Goal: Information Seeking & Learning: Learn about a topic

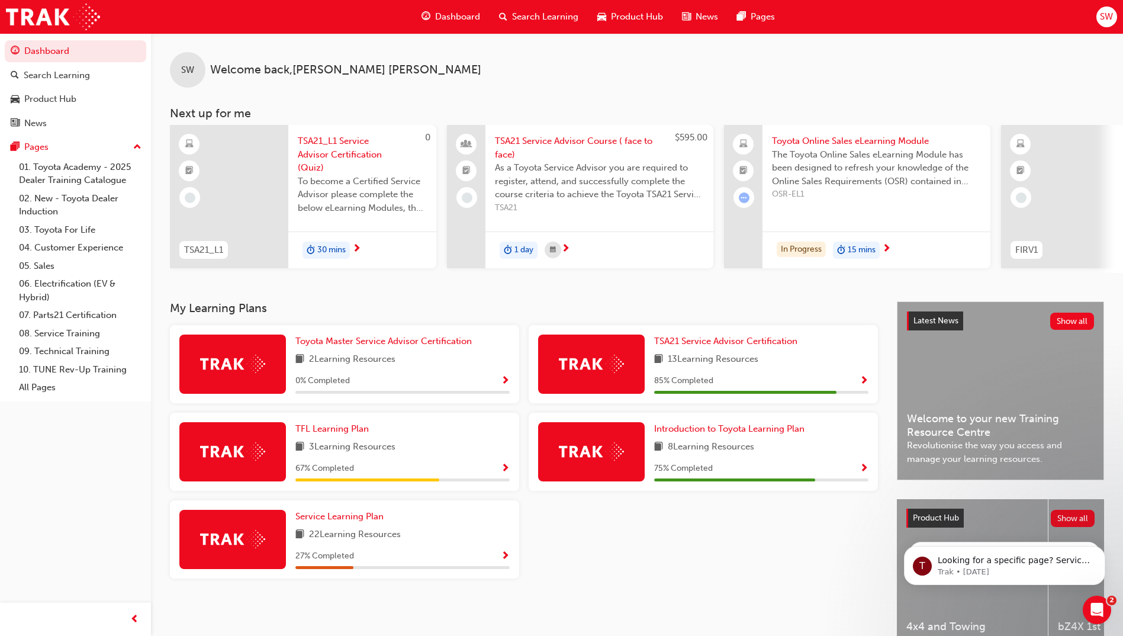
click at [336, 145] on span "TSA21_L1 Service Advisor Certification (Quiz)" at bounding box center [362, 154] width 129 height 40
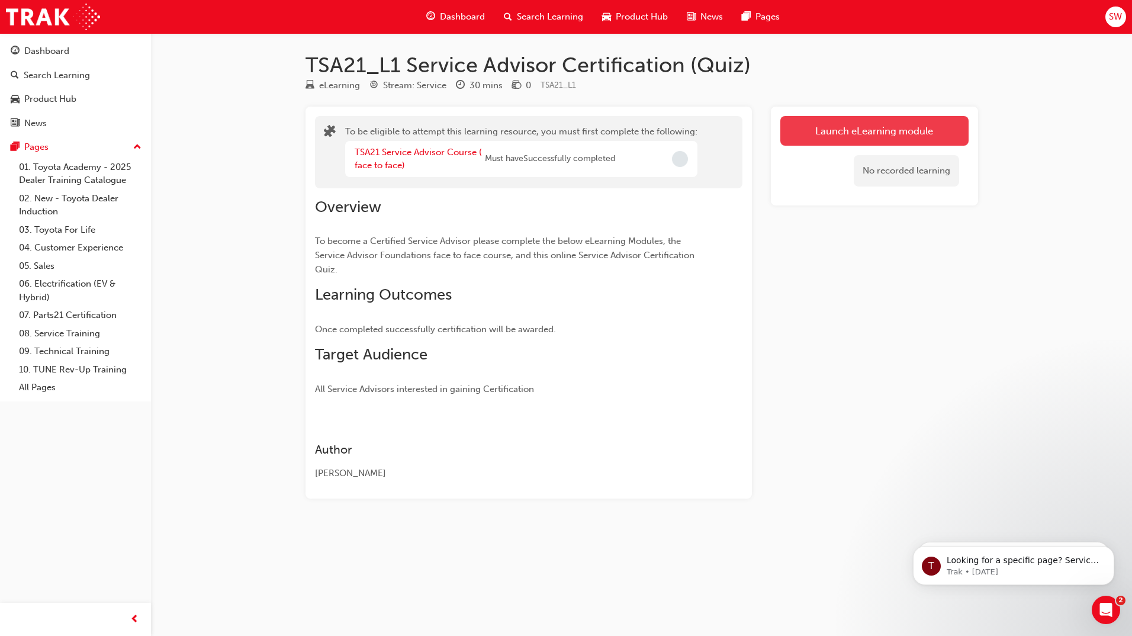
click at [898, 132] on button "Launch eLearning module" at bounding box center [874, 131] width 188 height 30
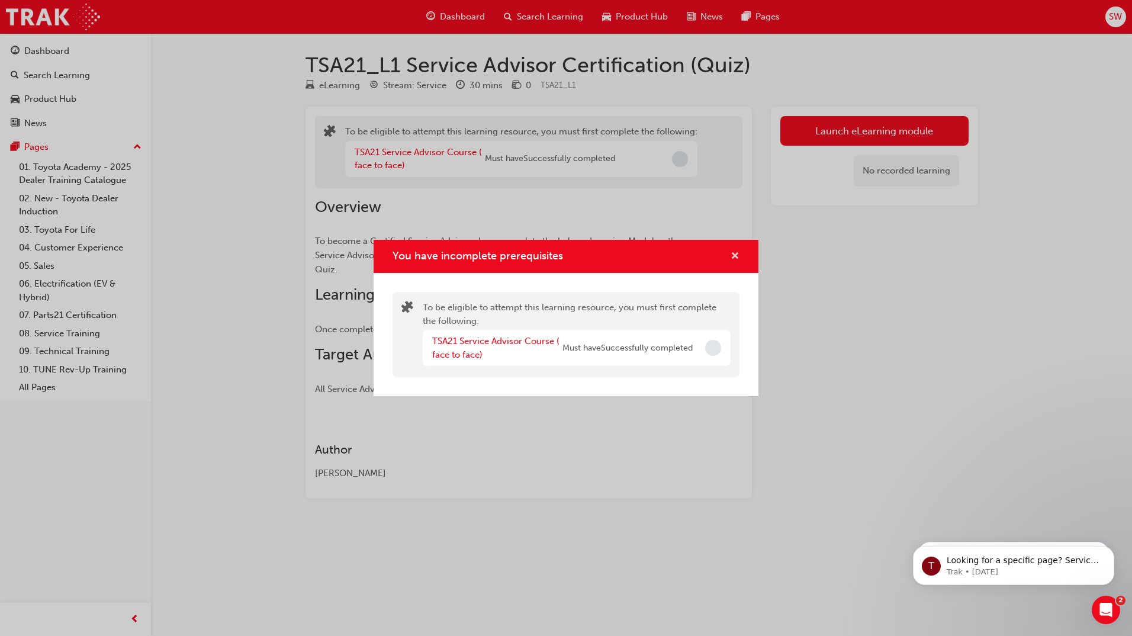
click at [739, 256] on span "cross-icon" at bounding box center [735, 257] width 9 height 11
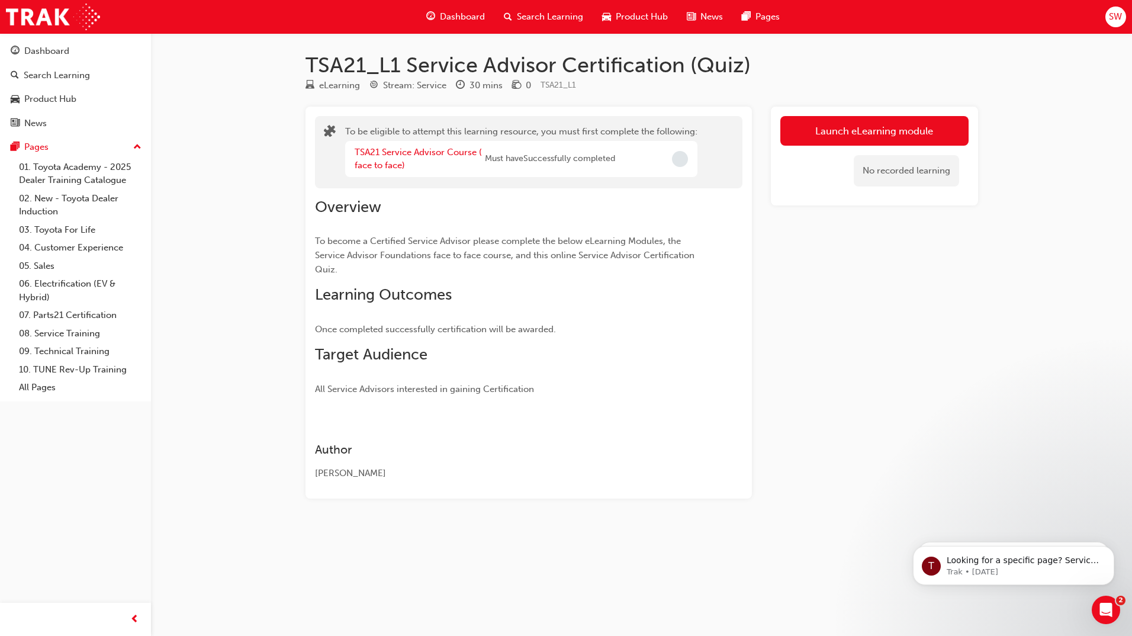
click at [461, 15] on span "Dashboard" at bounding box center [462, 17] width 45 height 14
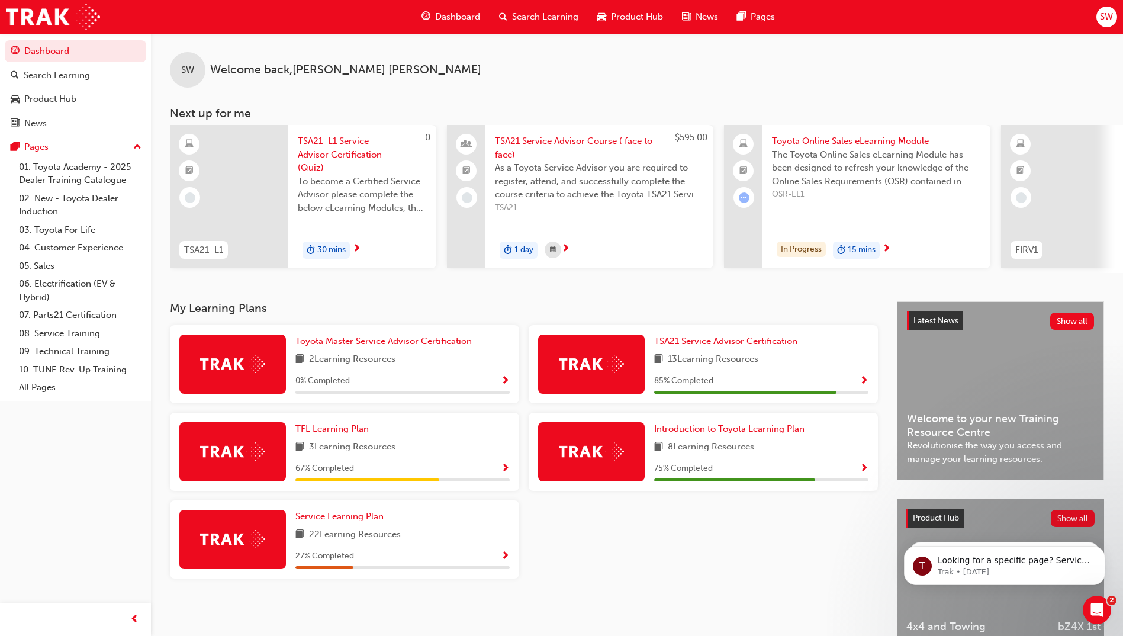
click at [727, 348] on link "TSA21 Service Advisor Certification" at bounding box center [728, 342] width 148 height 14
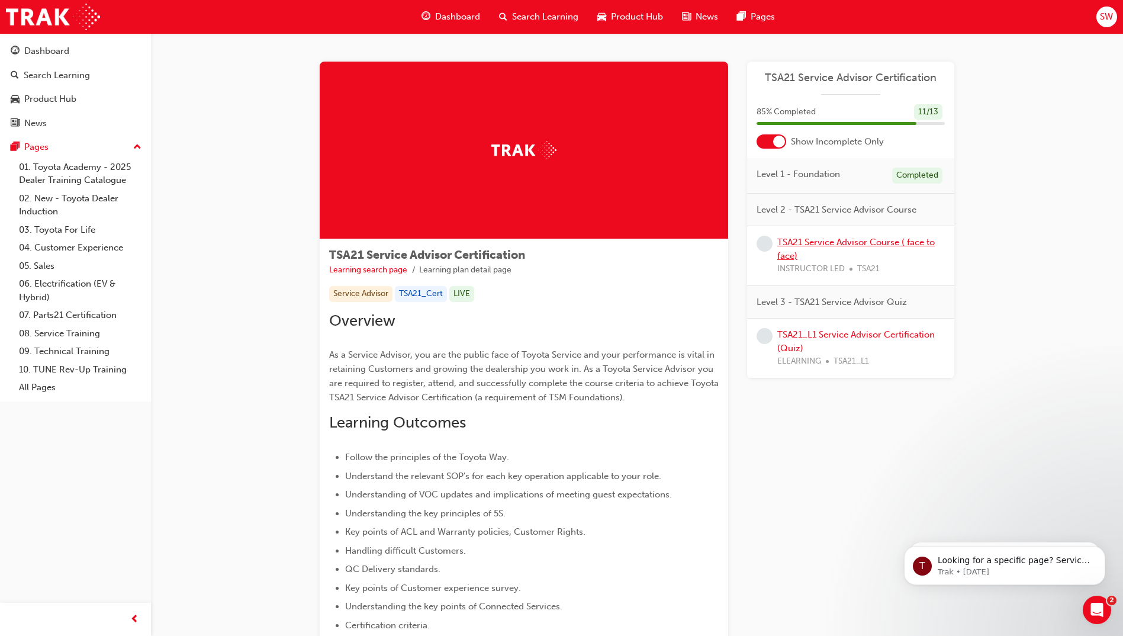
click at [799, 238] on link "TSA21 Service Advisor Course ( face to face)" at bounding box center [856, 249] width 158 height 24
click at [883, 332] on link "TSA21_L1 Service Advisor Certification (Quiz)" at bounding box center [856, 341] width 158 height 24
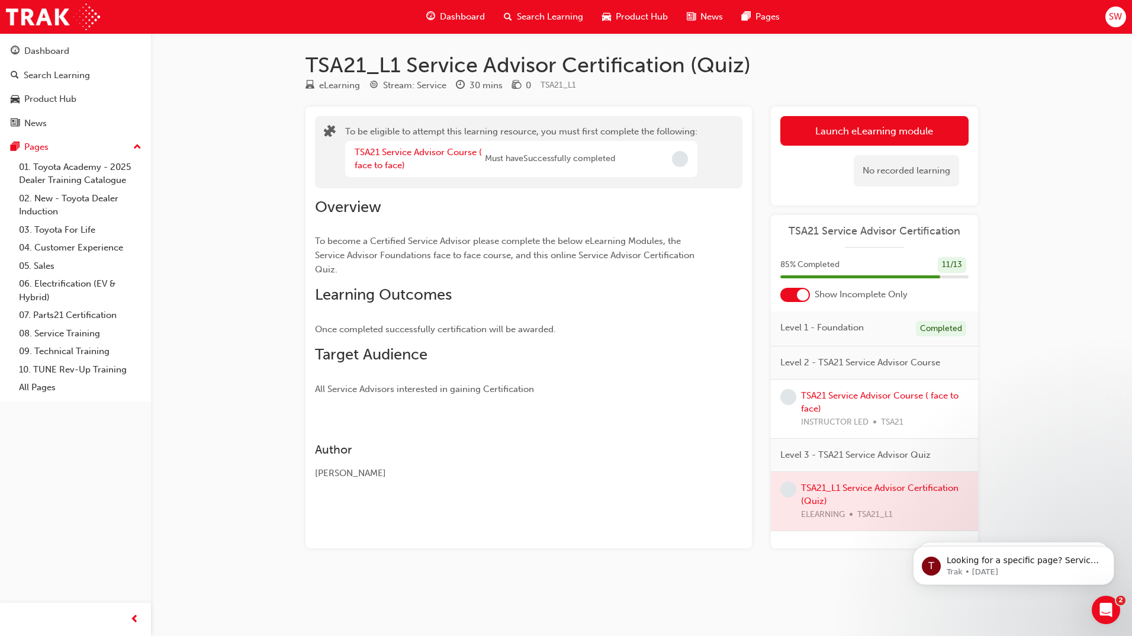
click at [471, 17] on span "Dashboard" at bounding box center [462, 17] width 45 height 14
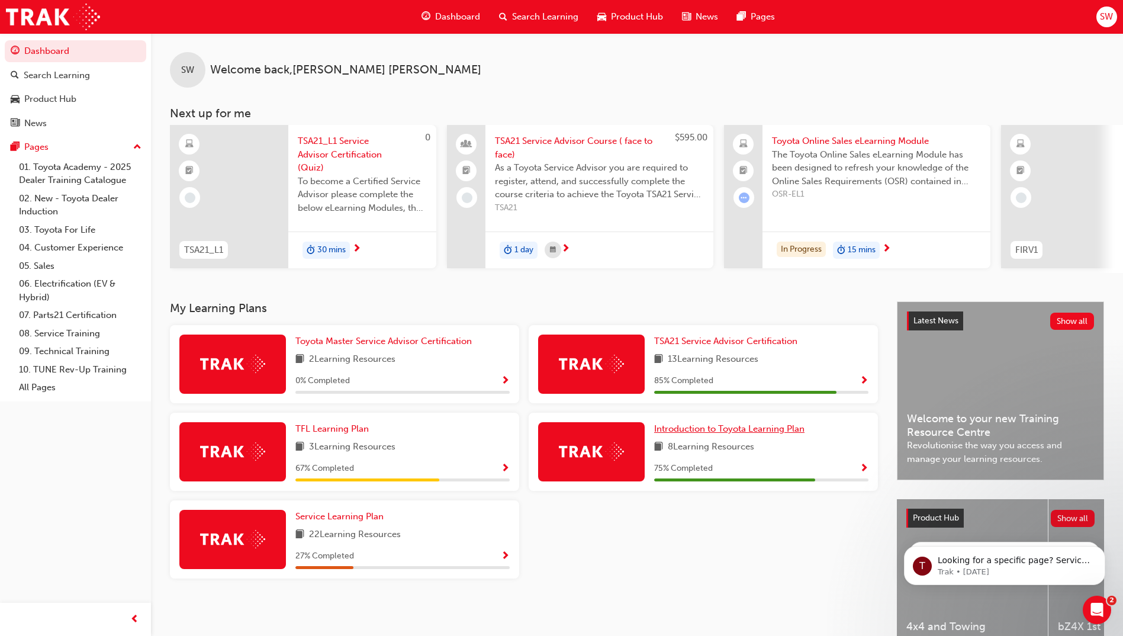
click at [742, 430] on span "Introduction to Toyota Learning Plan" at bounding box center [729, 428] width 150 height 11
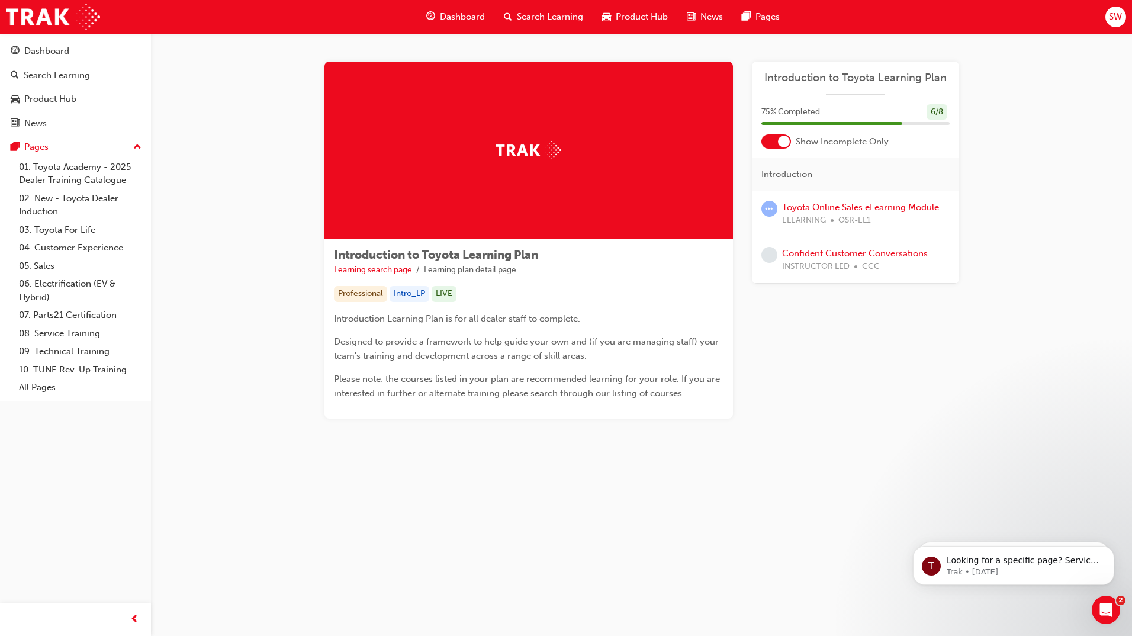
click at [918, 207] on link "Toyota Online Sales eLearning Module" at bounding box center [860, 207] width 157 height 11
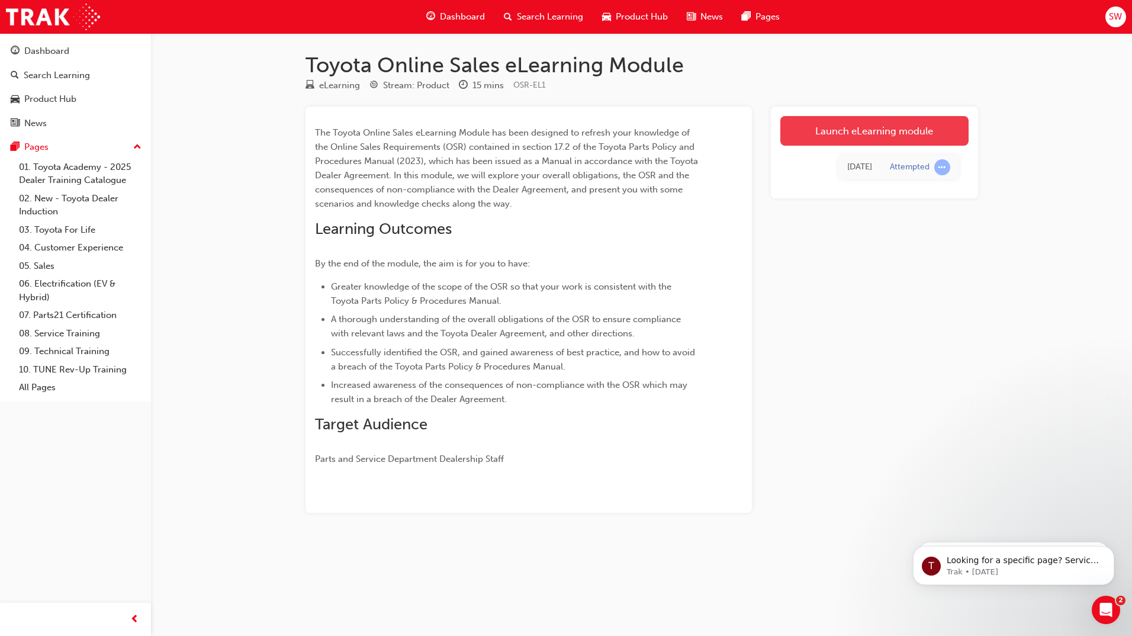
click at [882, 129] on link "Launch eLearning module" at bounding box center [874, 131] width 188 height 30
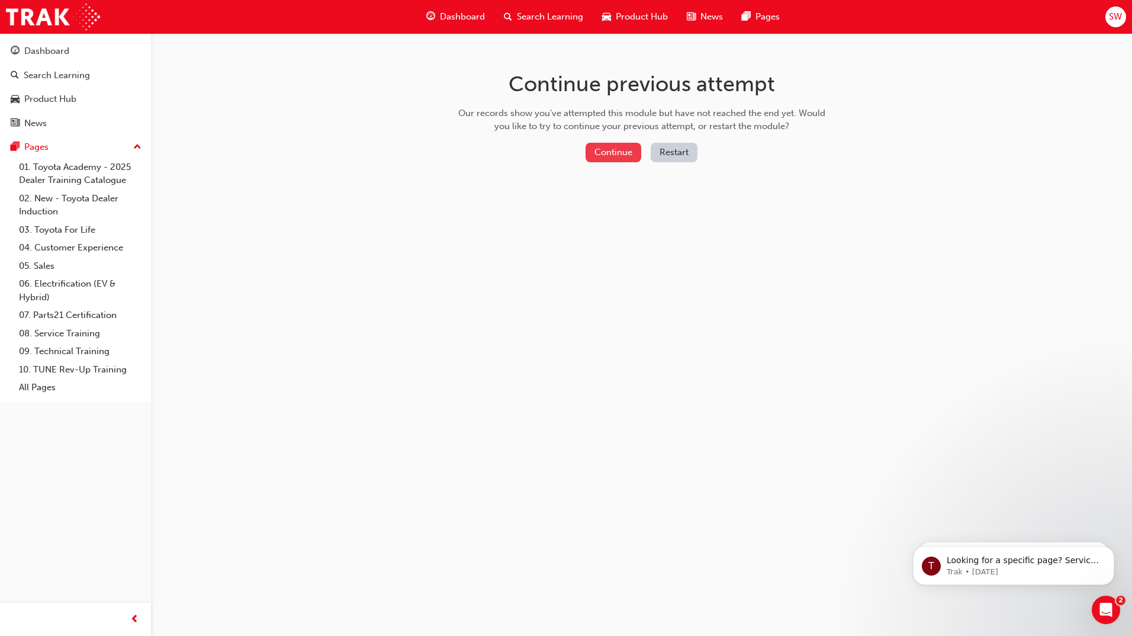
click at [629, 147] on button "Continue" at bounding box center [614, 153] width 56 height 20
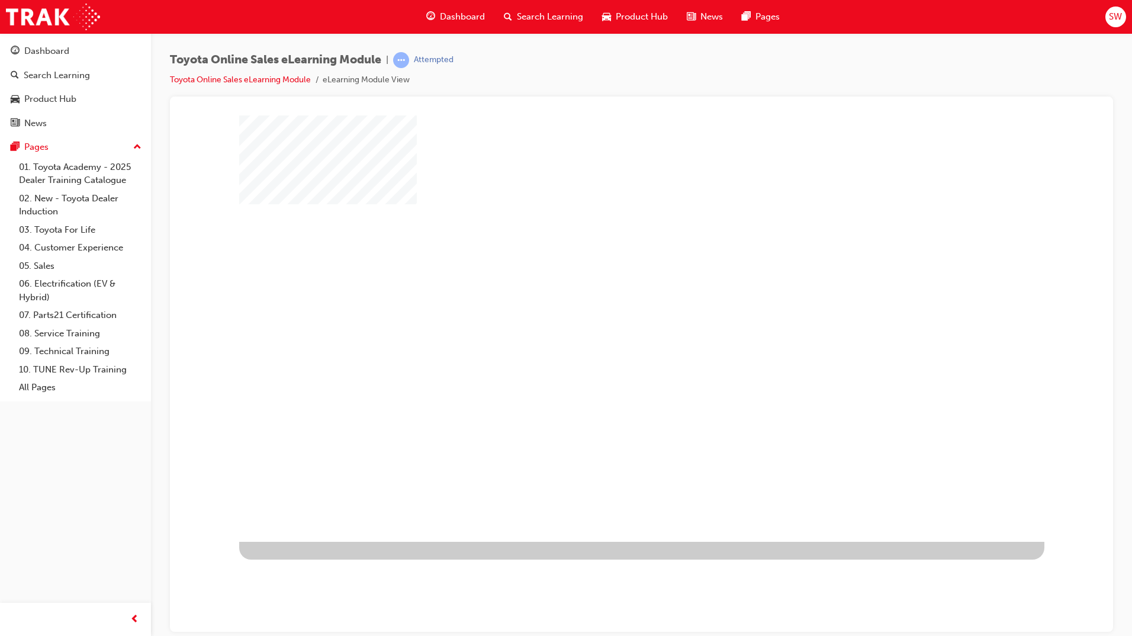
click at [608, 294] on div "play" at bounding box center [608, 294] width 0 height 0
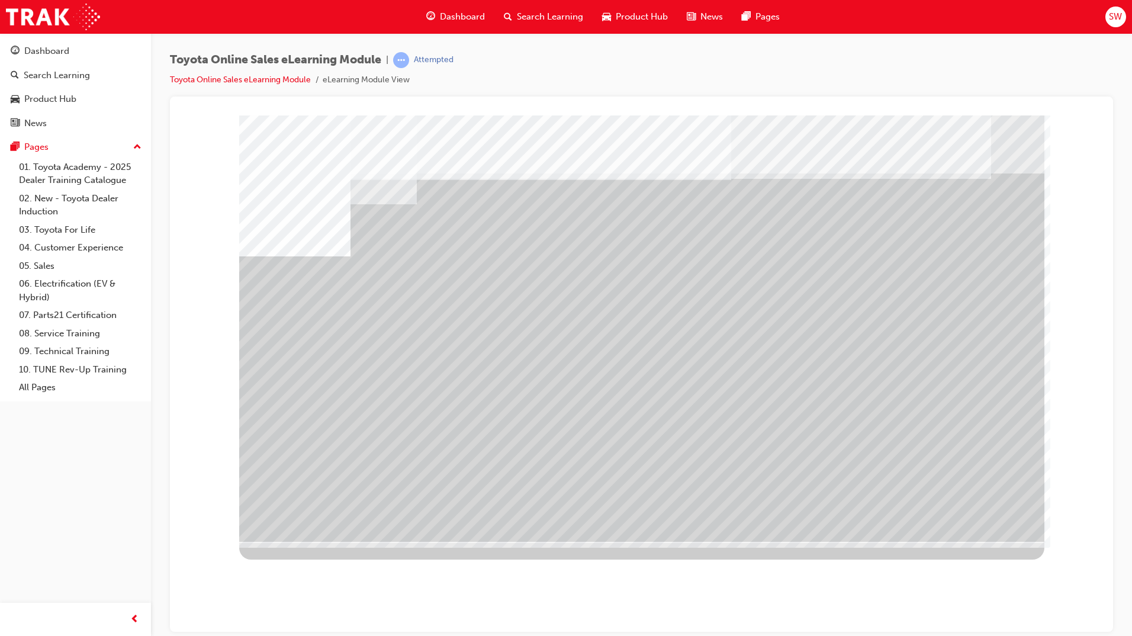
drag, startPoint x: 551, startPoint y: 437, endPoint x: 833, endPoint y: 452, distance: 282.3
click at [561, 437] on div "multistate" at bounding box center [641, 328] width 805 height 426
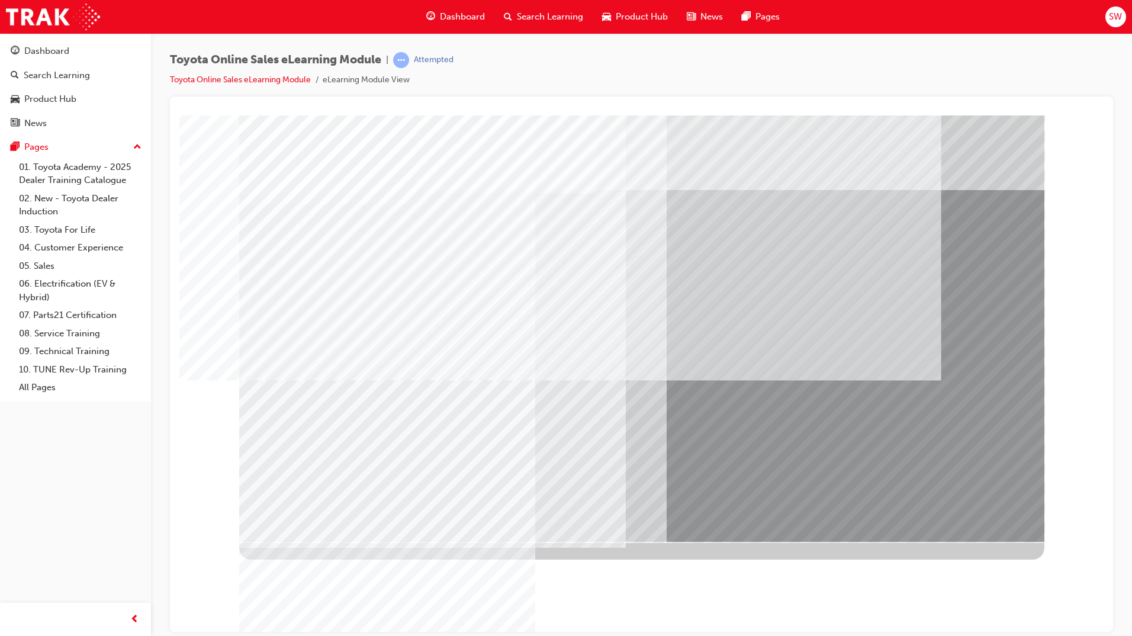
drag, startPoint x: 460, startPoint y: 365, endPoint x: 454, endPoint y: 368, distance: 6.9
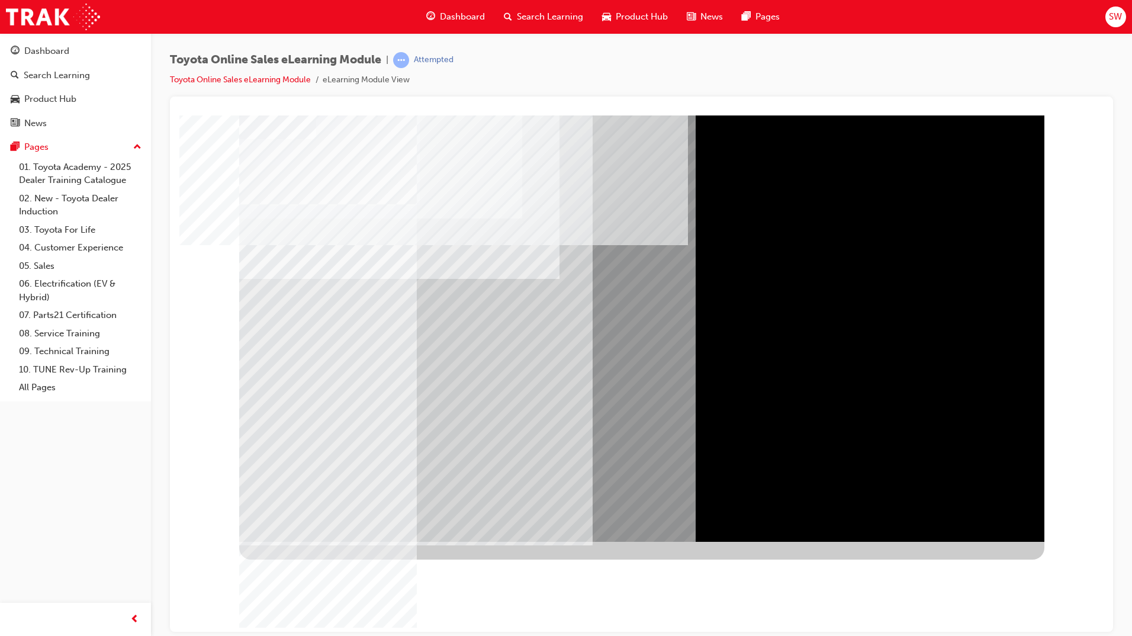
drag, startPoint x: 990, startPoint y: 521, endPoint x: 983, endPoint y: 523, distance: 6.8
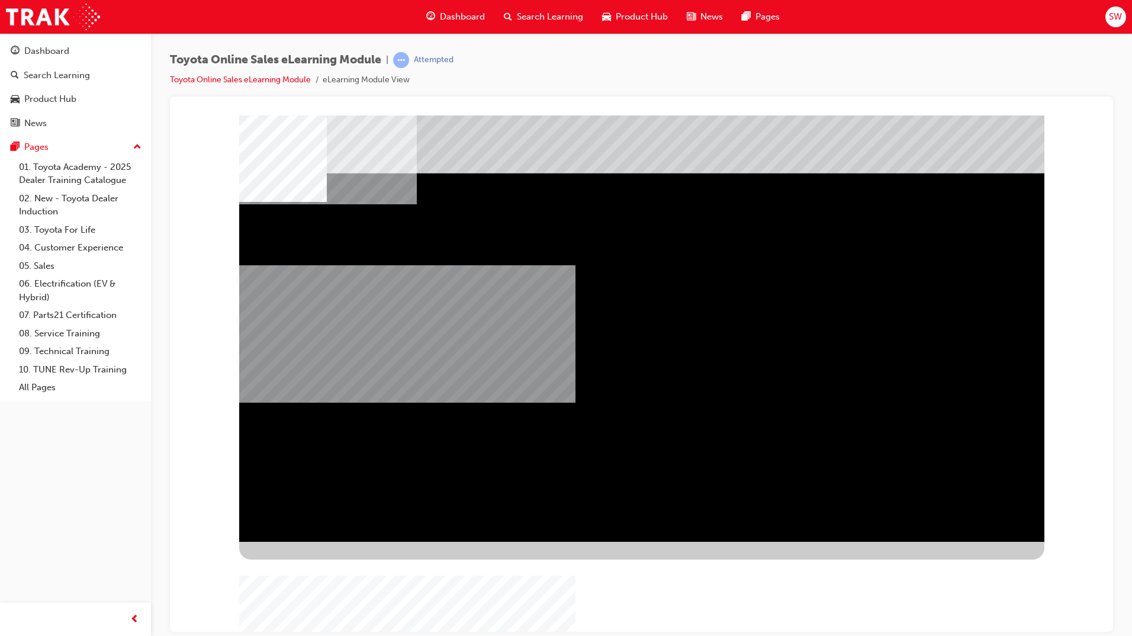
drag, startPoint x: 903, startPoint y: 400, endPoint x: 888, endPoint y: 449, distance: 51.5
click at [889, 445] on div "multistate" at bounding box center [641, 328] width 805 height 426
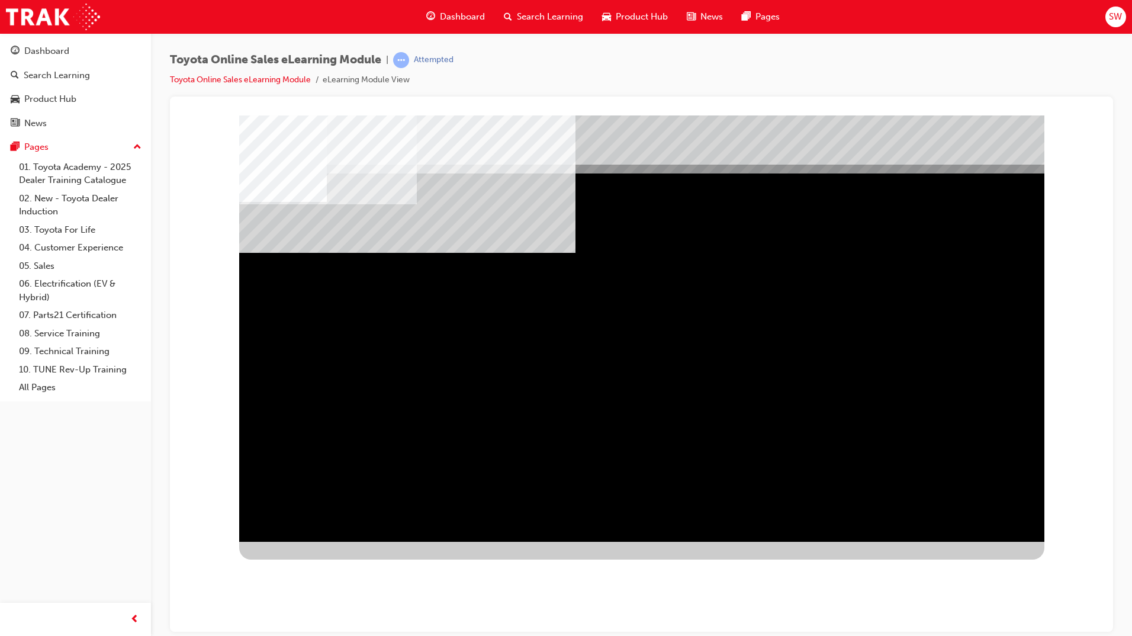
drag, startPoint x: 328, startPoint y: 486, endPoint x: 165, endPoint y: 518, distance: 165.8
drag, startPoint x: 165, startPoint y: 518, endPoint x: 330, endPoint y: 519, distance: 164.6
click at [362, 520] on div "" at bounding box center [641, 328] width 805 height 426
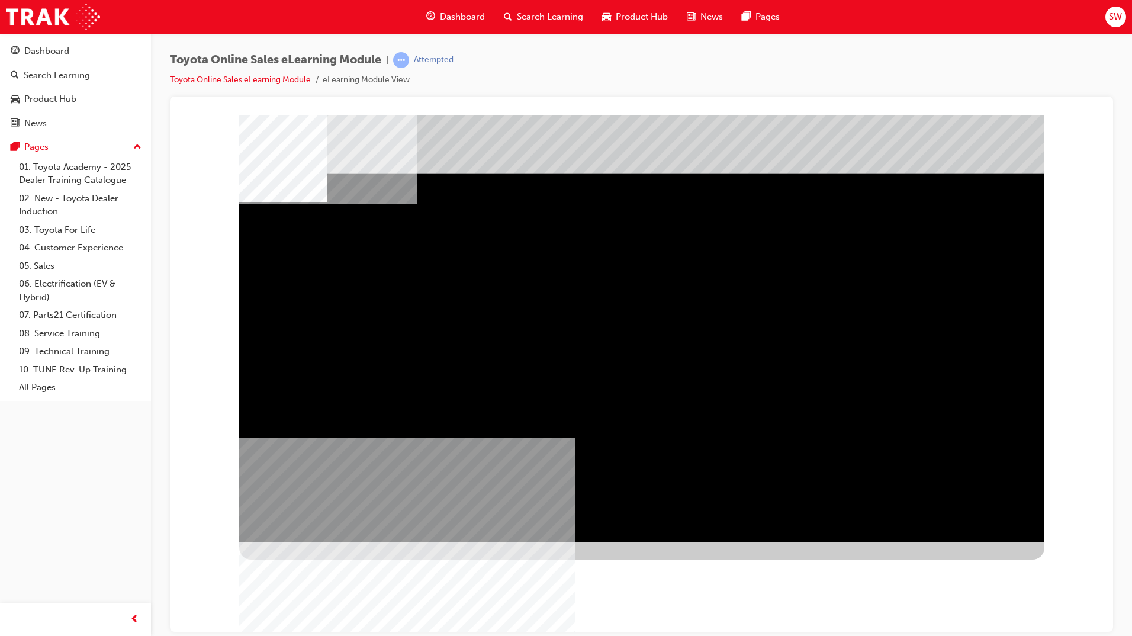
drag, startPoint x: 853, startPoint y: 332, endPoint x: 783, endPoint y: 489, distance: 172.3
drag, startPoint x: 598, startPoint y: 303, endPoint x: 862, endPoint y: 424, distance: 290.6
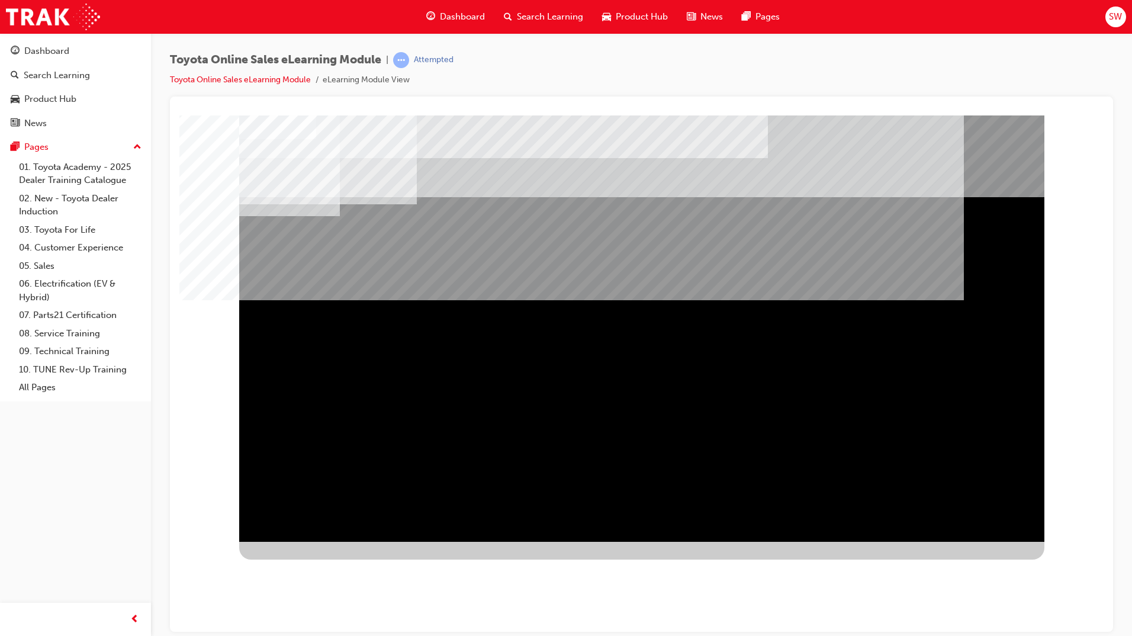
drag, startPoint x: 988, startPoint y: 502, endPoint x: 989, endPoint y: 510, distance: 7.8
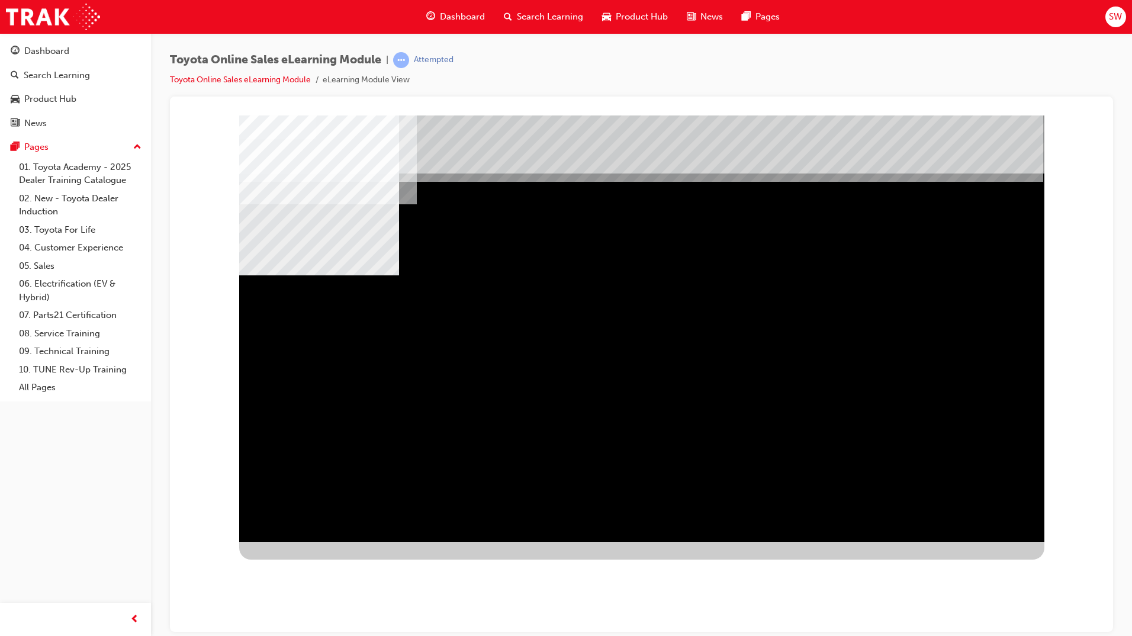
drag, startPoint x: 876, startPoint y: 367, endPoint x: 914, endPoint y: 402, distance: 51.5
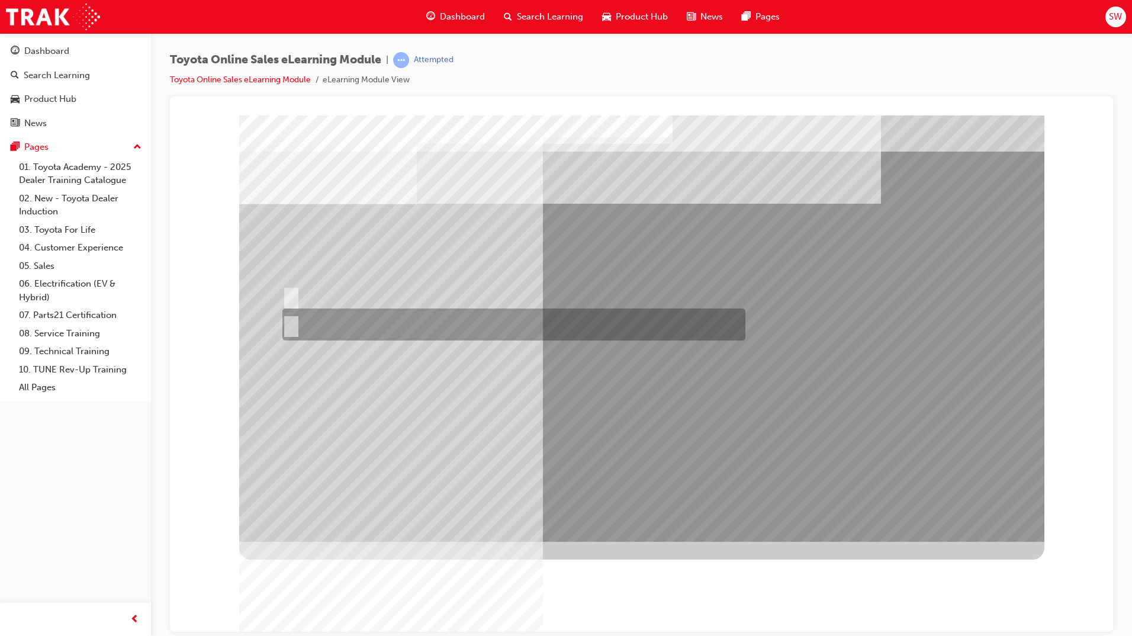
click at [295, 322] on div at bounding box center [510, 324] width 463 height 32
radio input "true"
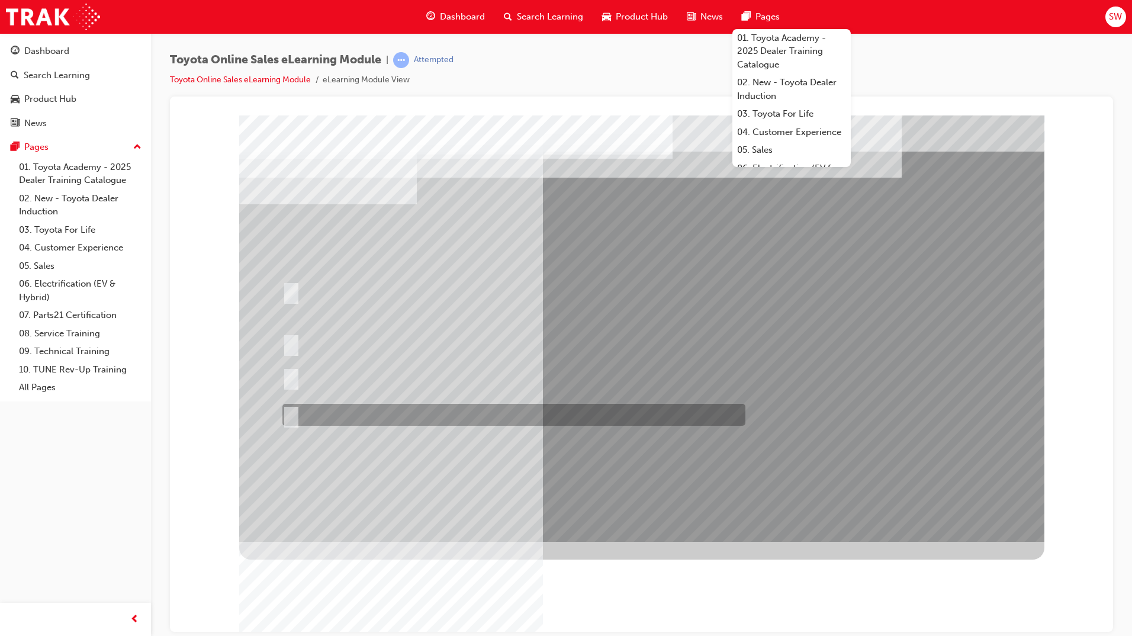
click at [298, 415] on div at bounding box center [510, 415] width 463 height 22
radio input "true"
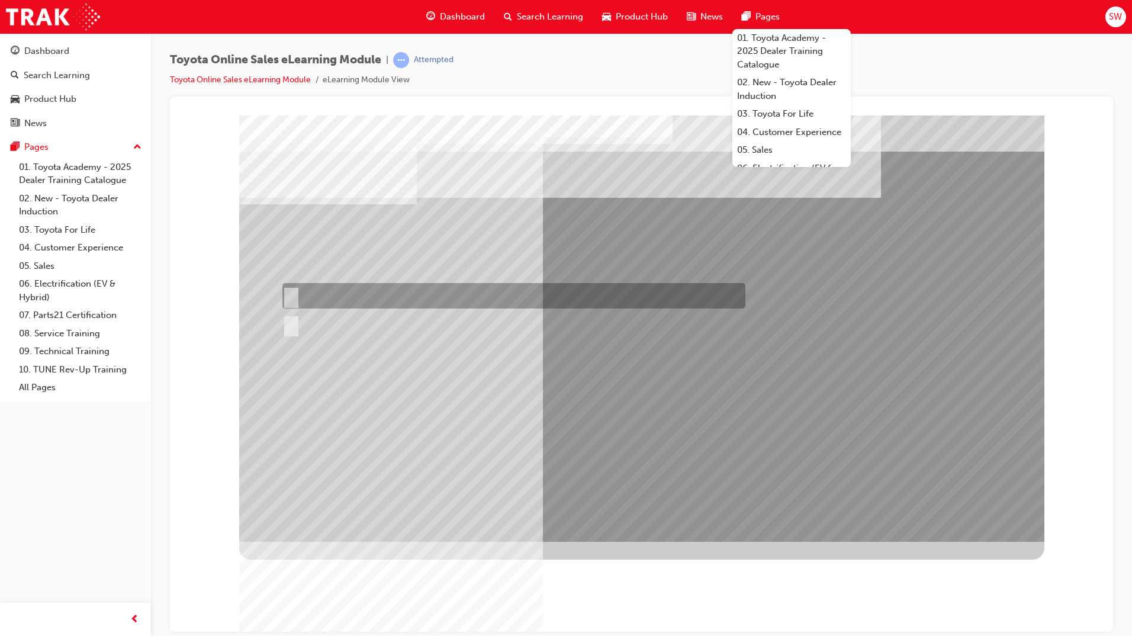
click at [290, 319] on input "No" at bounding box center [288, 324] width 13 height 13
radio input "true"
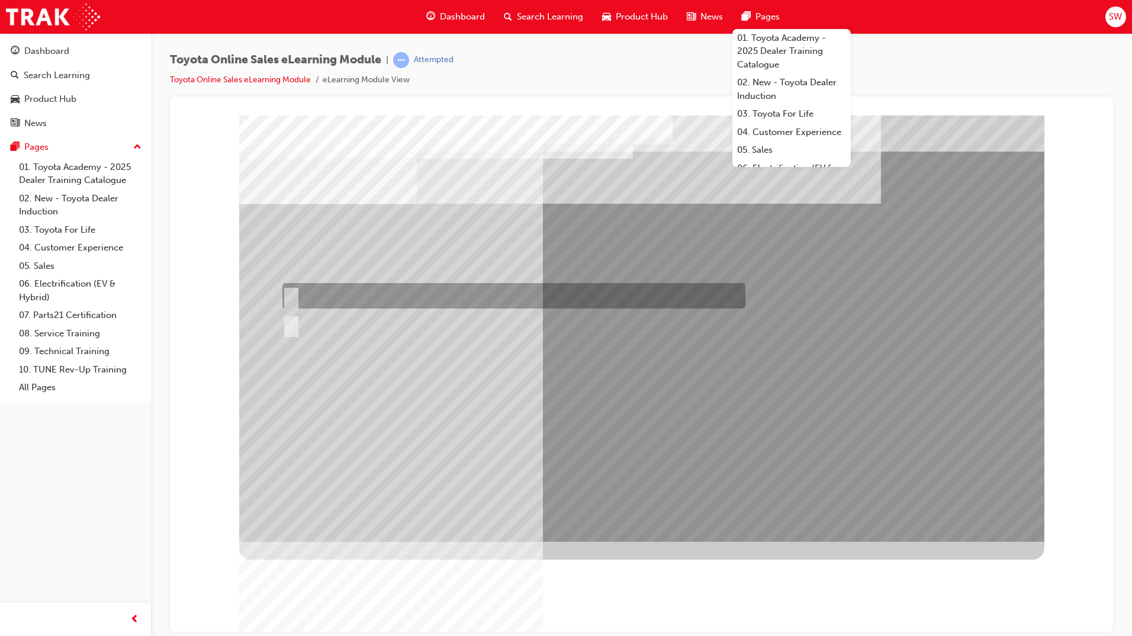
click at [293, 291] on input "True" at bounding box center [288, 296] width 13 height 13
radio input "true"
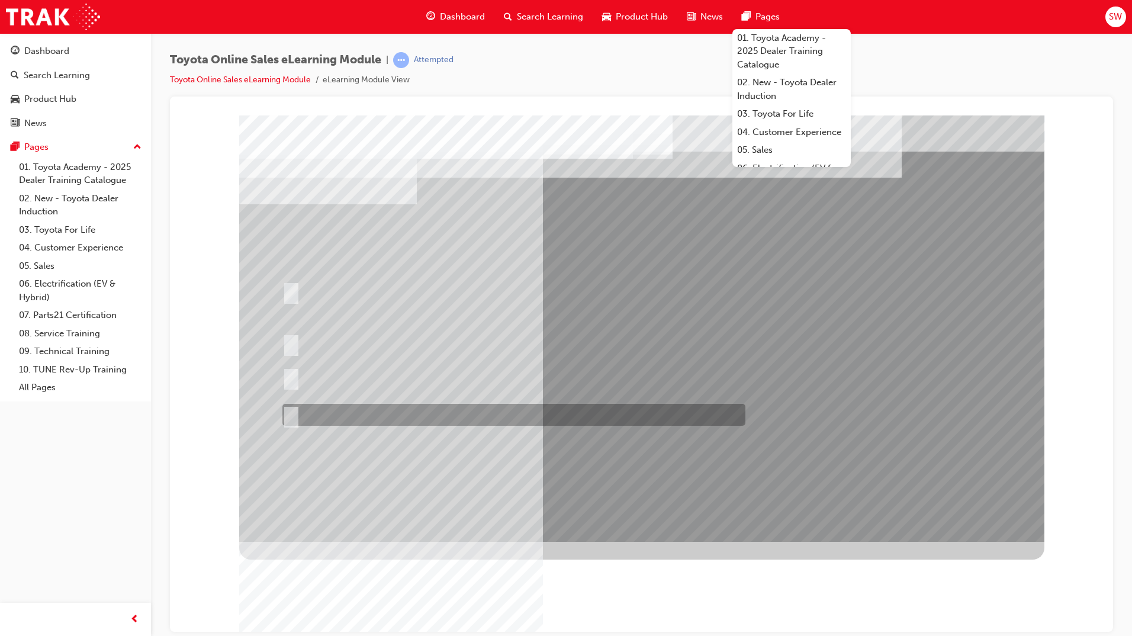
click at [291, 409] on input "It must be TMCA approved Dealer name." at bounding box center [288, 415] width 13 height 13
radio input "true"
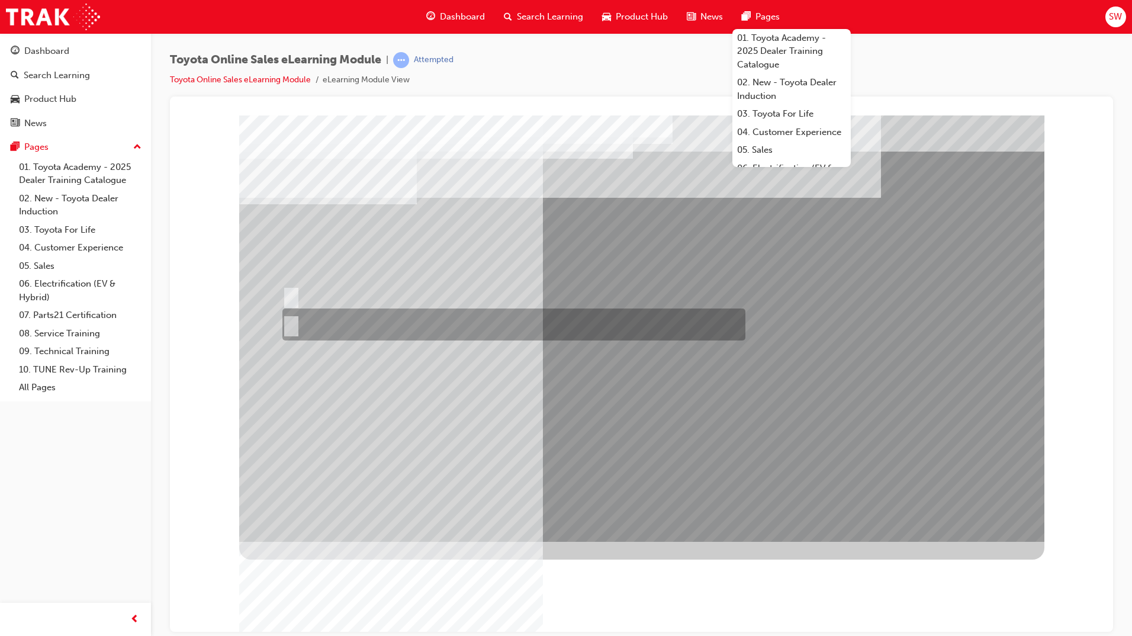
click at [293, 326] on input "No" at bounding box center [288, 324] width 13 height 13
radio input "true"
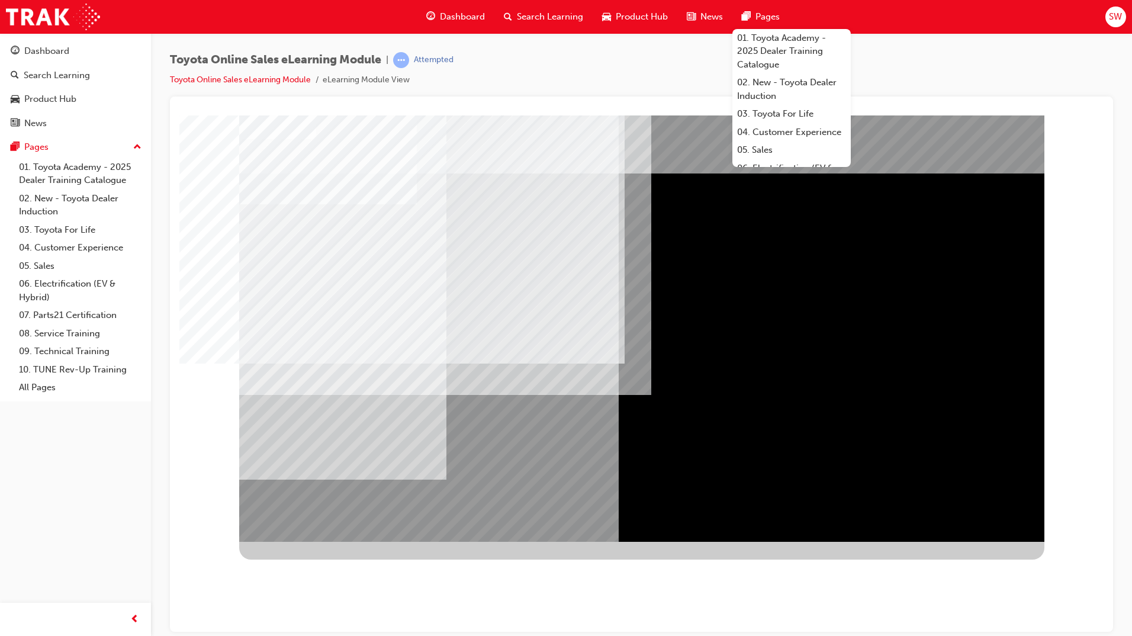
click at [314, 541] on div "BACK Trigger this button to go to the previous slide" at bounding box center [276, 551] width 75 height 21
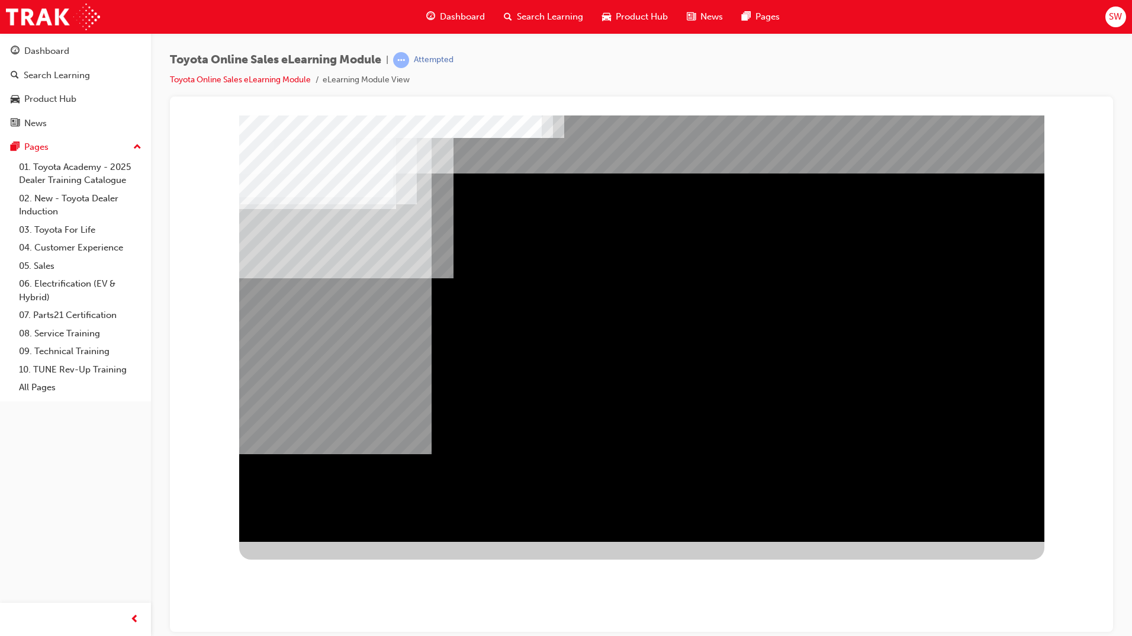
click at [1013, 519] on div "Navigation" at bounding box center [641, 328] width 805 height 426
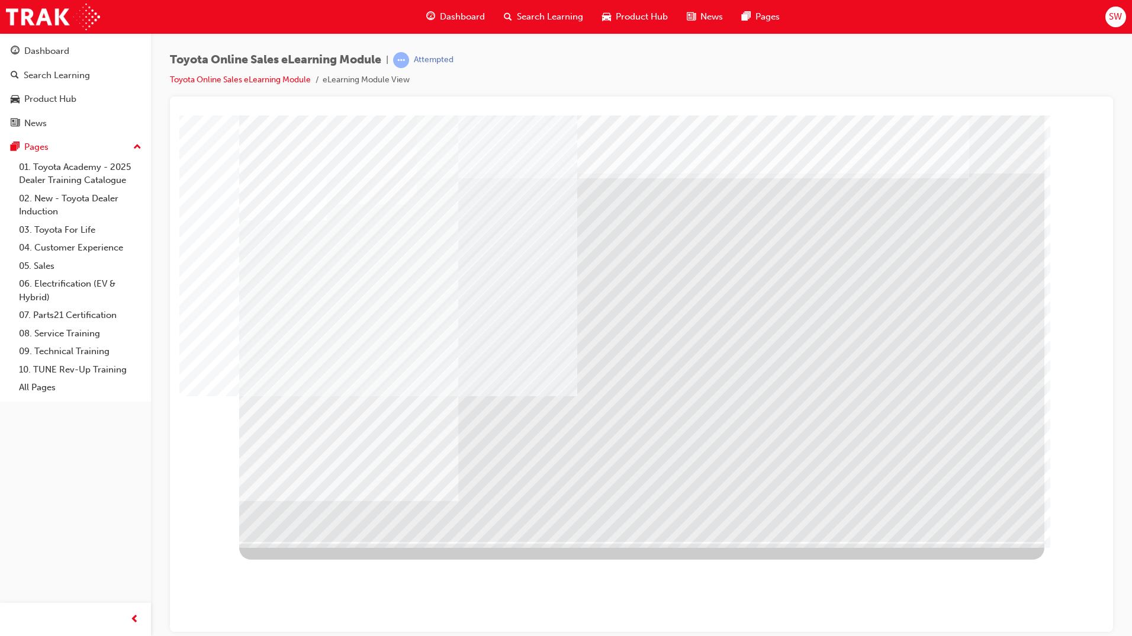
drag, startPoint x: 985, startPoint y: 512, endPoint x: 974, endPoint y: 510, distance: 10.8
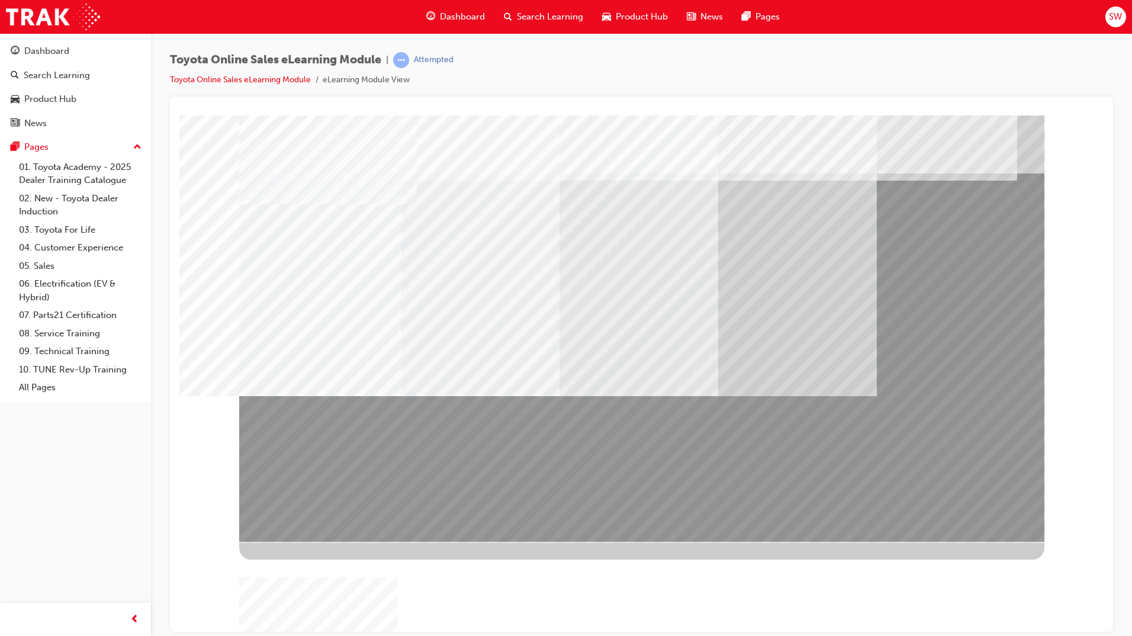
drag, startPoint x: 650, startPoint y: 462, endPoint x: 530, endPoint y: 473, distance: 120.7
click at [535, 477] on div at bounding box center [641, 328] width 805 height 426
drag, startPoint x: 538, startPoint y: 469, endPoint x: 551, endPoint y: 475, distance: 14.0
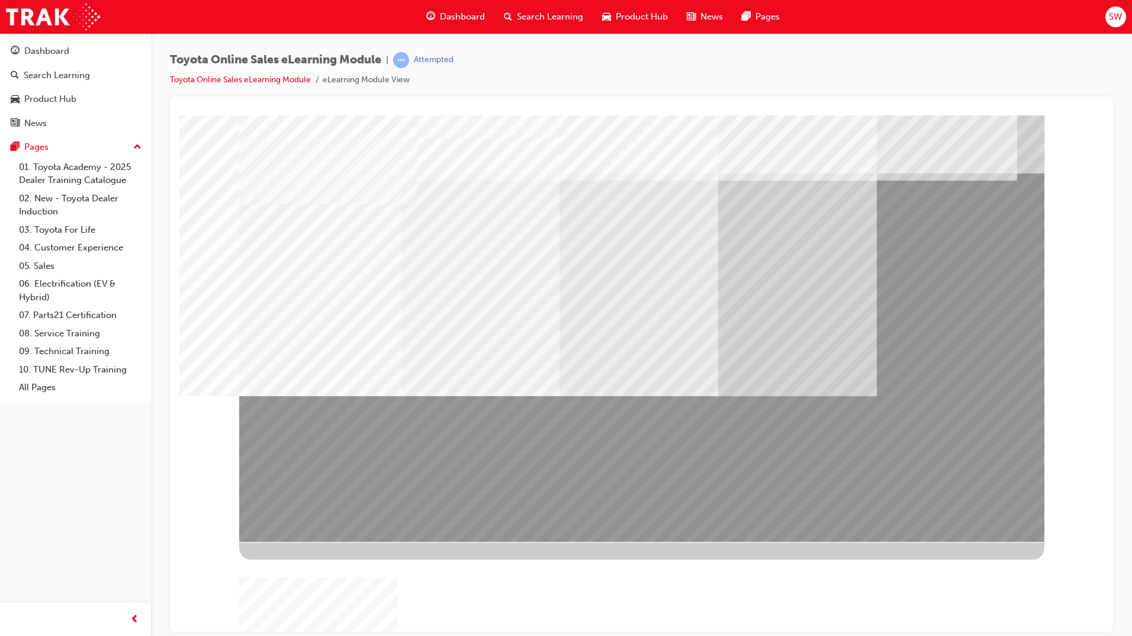
drag, startPoint x: 664, startPoint y: 234, endPoint x: 650, endPoint y: 274, distance: 42.1
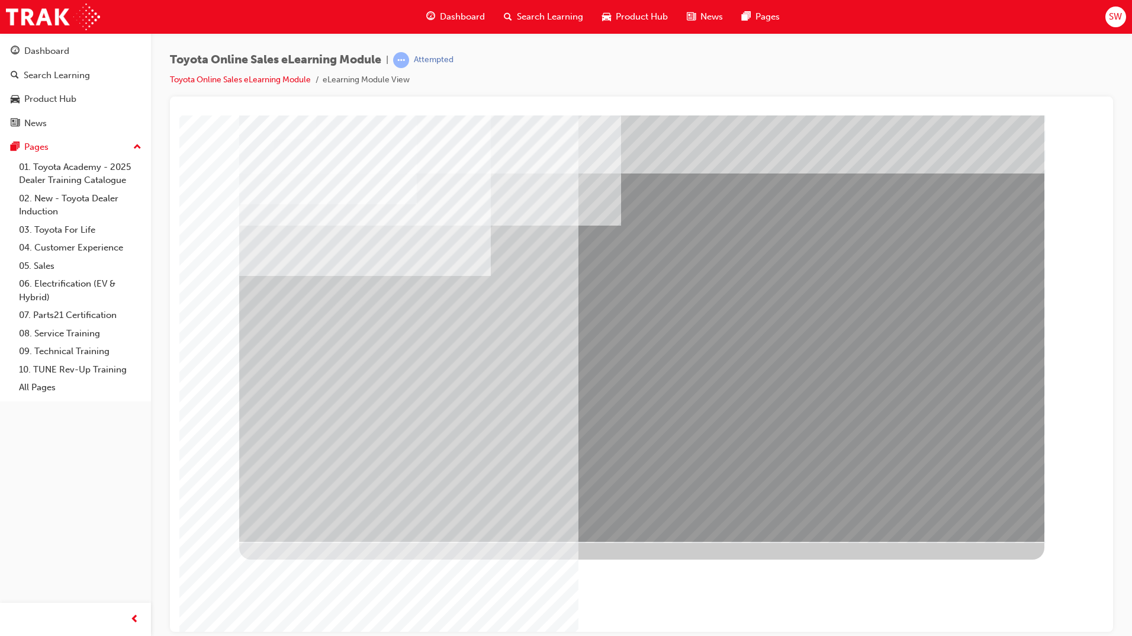
drag, startPoint x: 335, startPoint y: 383, endPoint x: 530, endPoint y: 373, distance: 195.7
click at [423, 387] on div "multistate" at bounding box center [641, 328] width 805 height 426
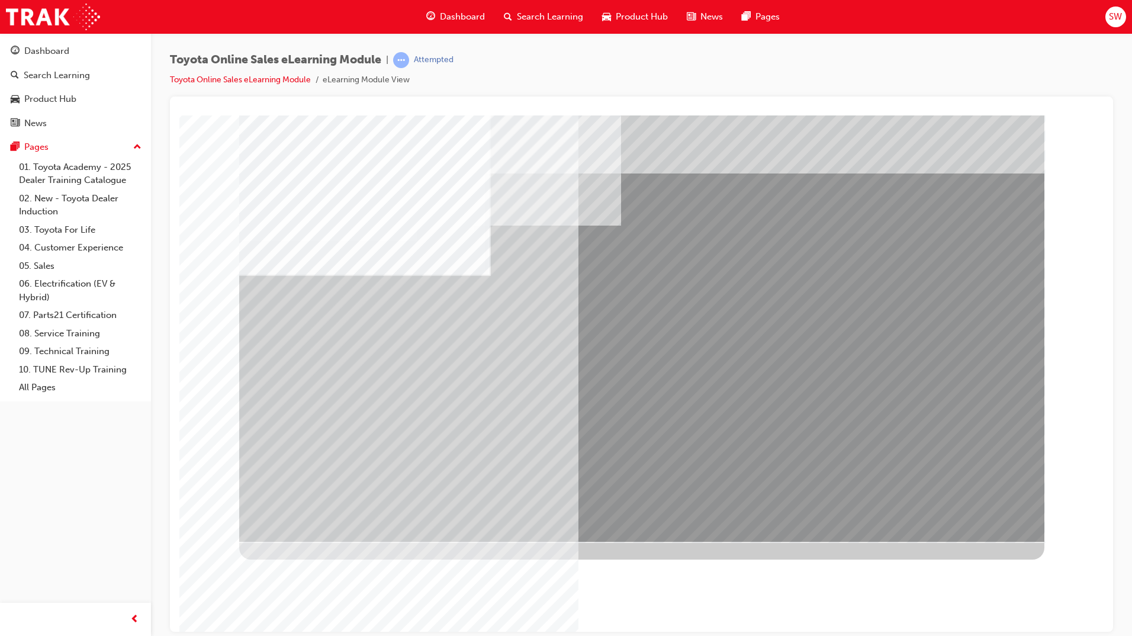
drag, startPoint x: 649, startPoint y: 312, endPoint x: 652, endPoint y: 333, distance: 21.5
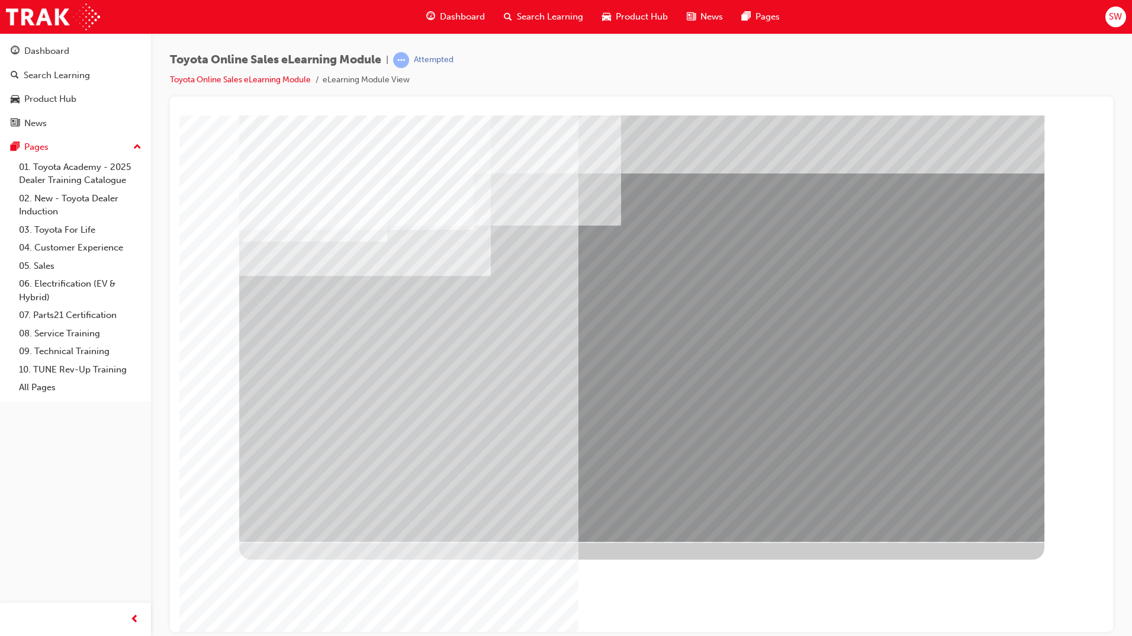
drag, startPoint x: 327, startPoint y: 295, endPoint x: 311, endPoint y: 336, distance: 43.9
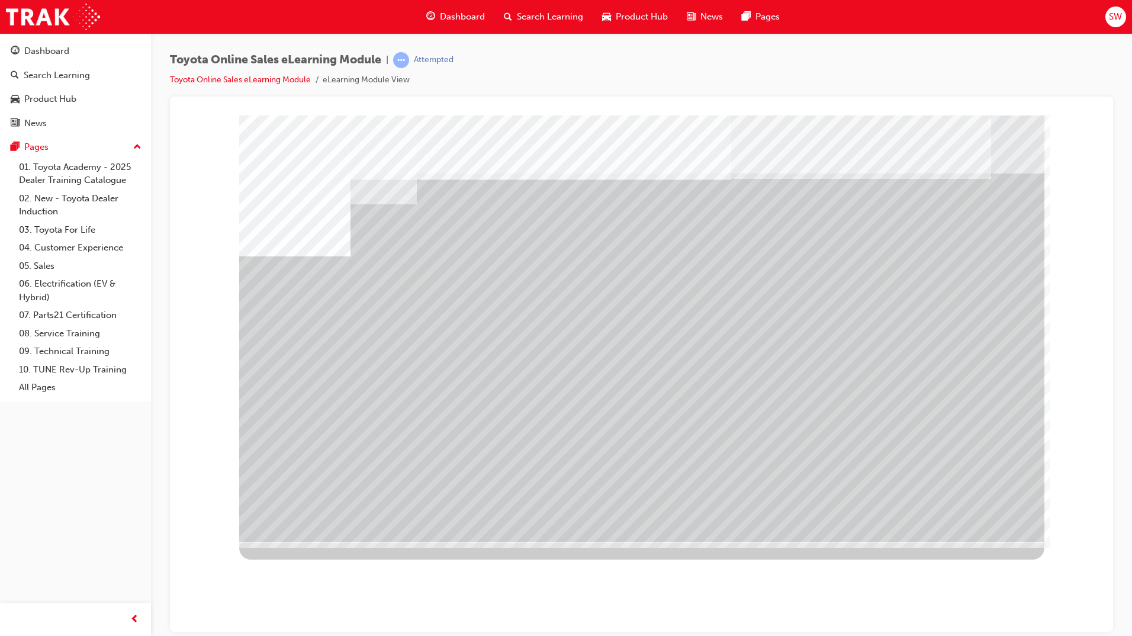
drag, startPoint x: 348, startPoint y: 409, endPoint x: 923, endPoint y: 446, distance: 576.8
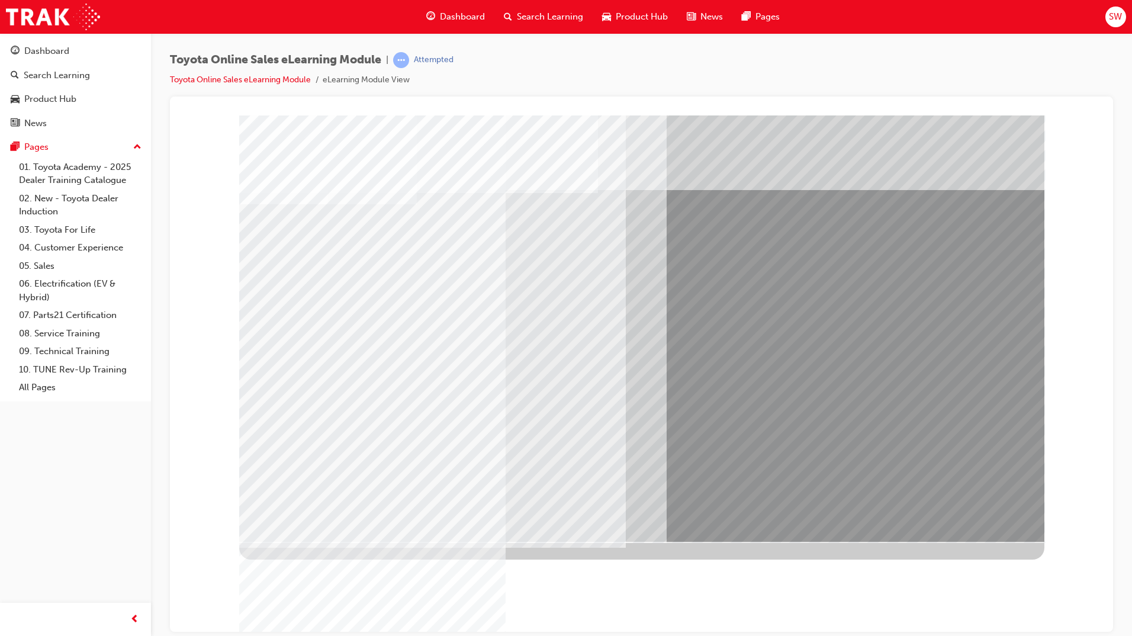
drag, startPoint x: 939, startPoint y: 504, endPoint x: 964, endPoint y: 512, distance: 25.9
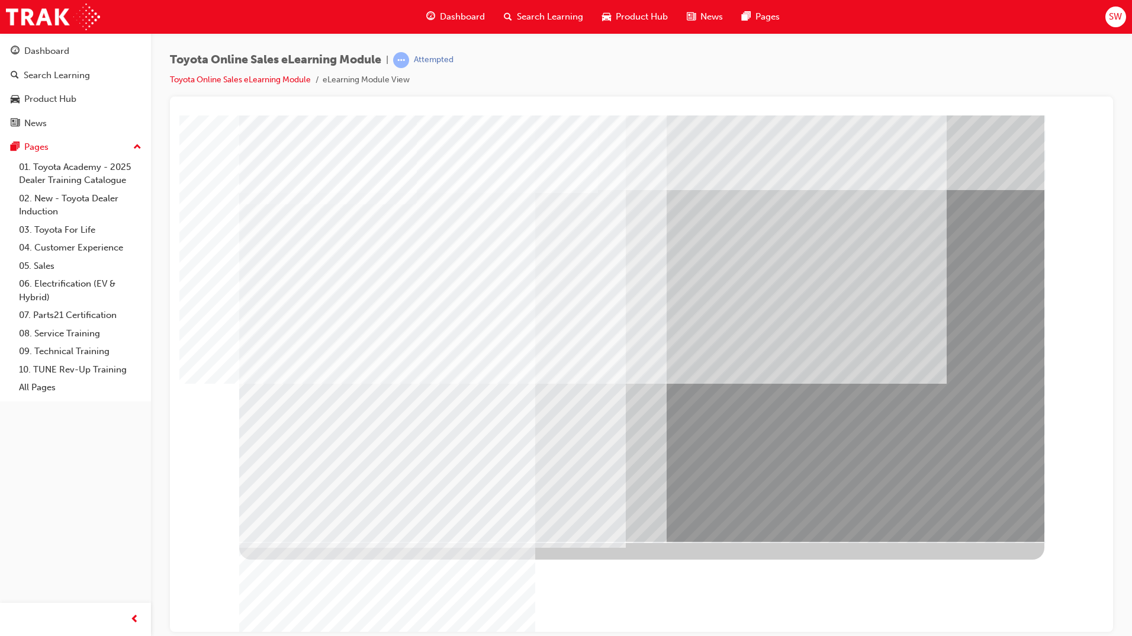
drag, startPoint x: 512, startPoint y: 250, endPoint x: 513, endPoint y: 266, distance: 16.0
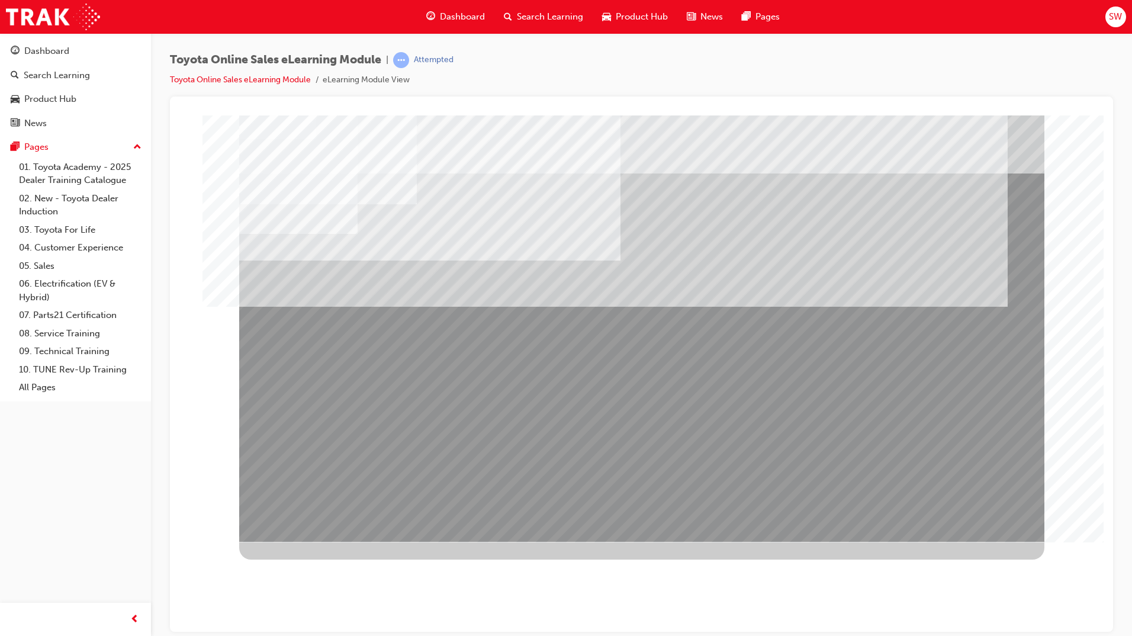
drag, startPoint x: 960, startPoint y: 499, endPoint x: 964, endPoint y: 510, distance: 12.4
click at [962, 503] on div "multistate" at bounding box center [641, 328] width 805 height 426
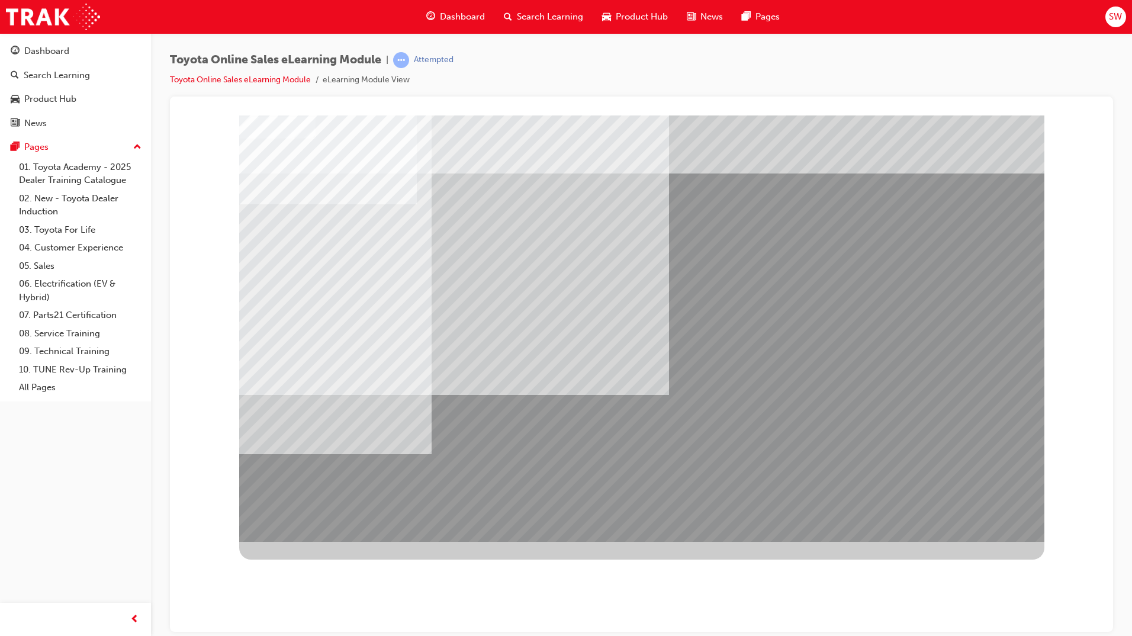
drag, startPoint x: 612, startPoint y: 300, endPoint x: 615, endPoint y: 286, distance: 13.9
drag, startPoint x: 615, startPoint y: 286, endPoint x: 624, endPoint y: 252, distance: 35.1
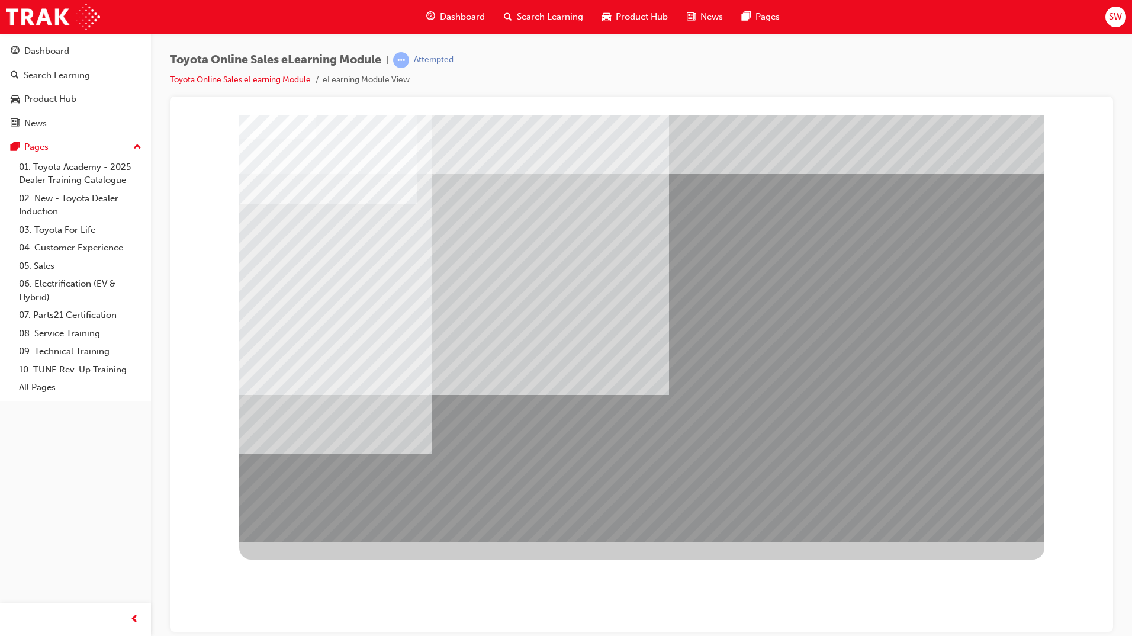
drag, startPoint x: 648, startPoint y: 229, endPoint x: 682, endPoint y: 205, distance: 41.2
click at [679, 212] on div at bounding box center [641, 328] width 805 height 426
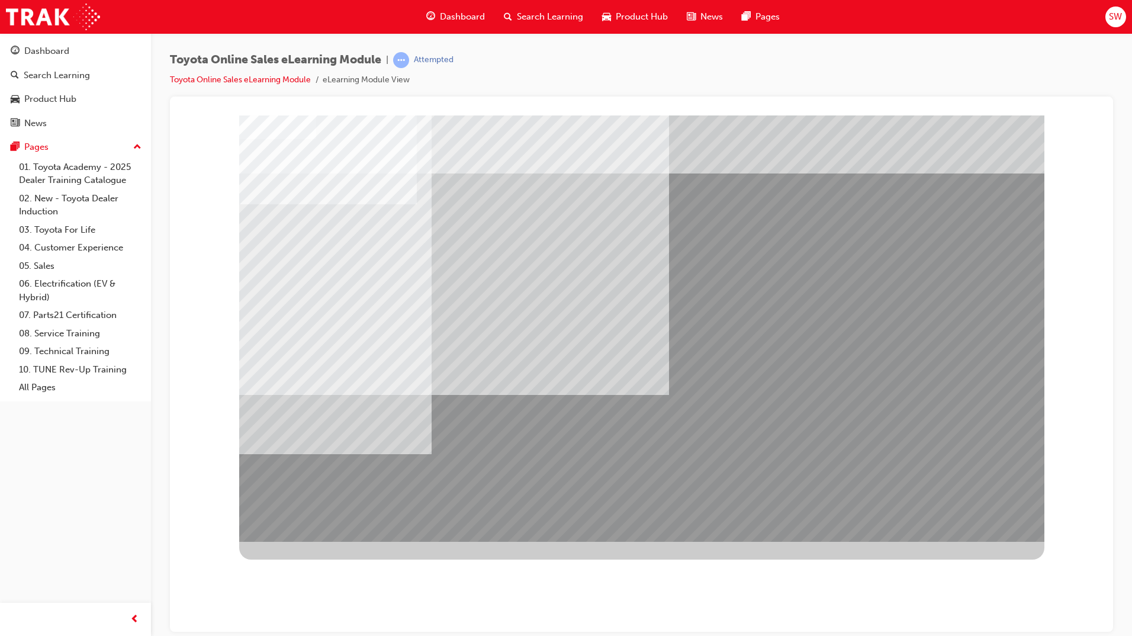
drag, startPoint x: 196, startPoint y: 124, endPoint x: 259, endPoint y: 186, distance: 88.4
click at [197, 120] on div at bounding box center [641, 120] width 915 height 0
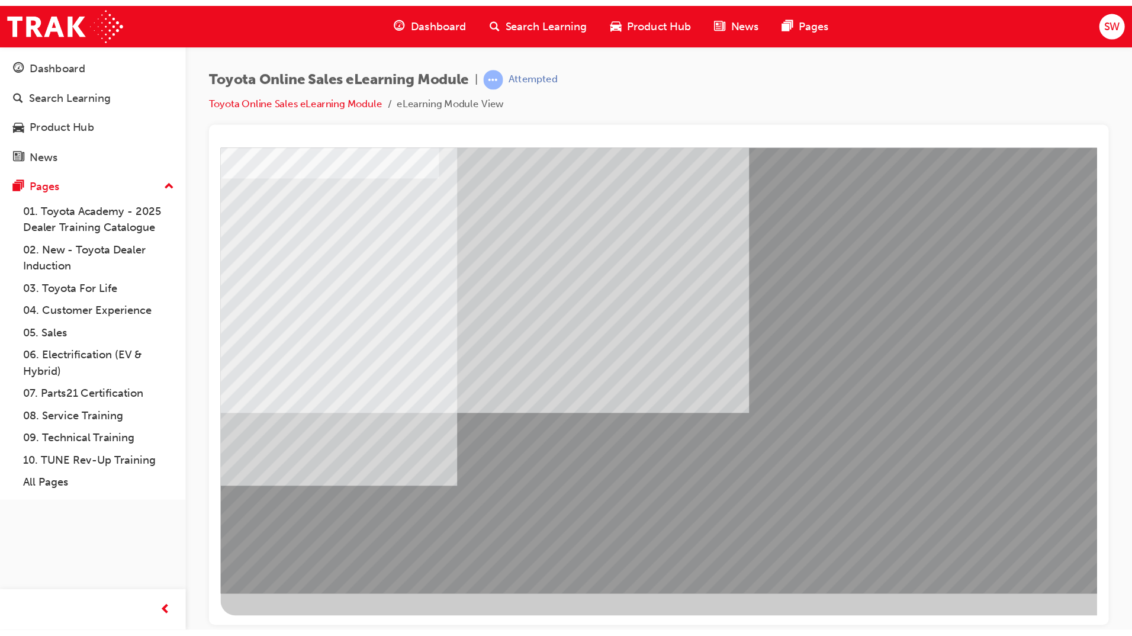
scroll to position [65, 0]
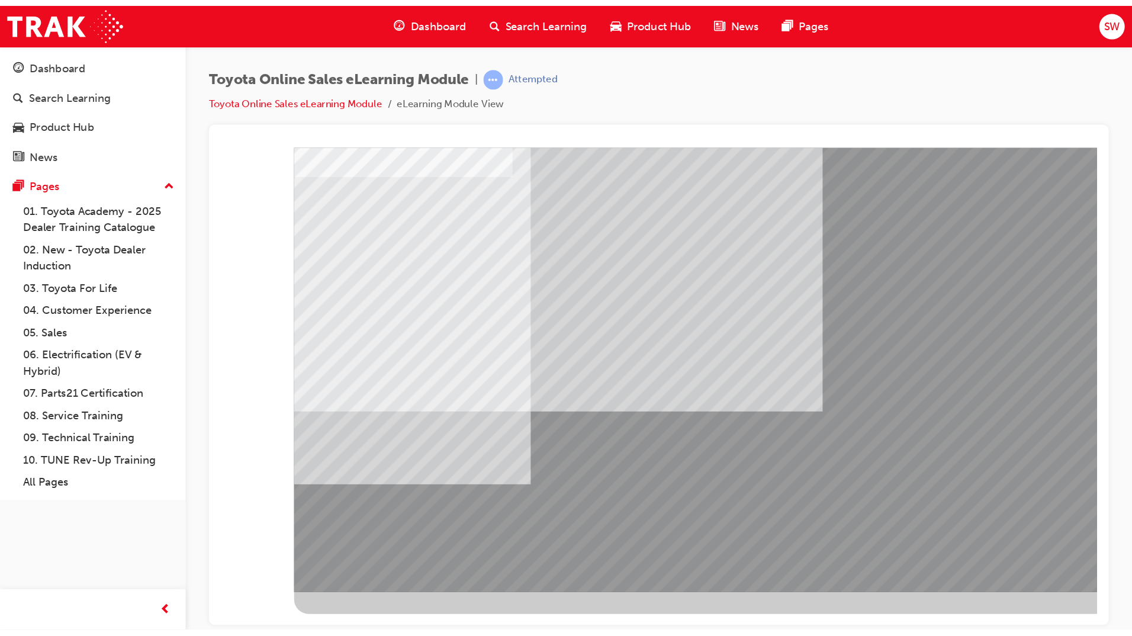
scroll to position [0, 0]
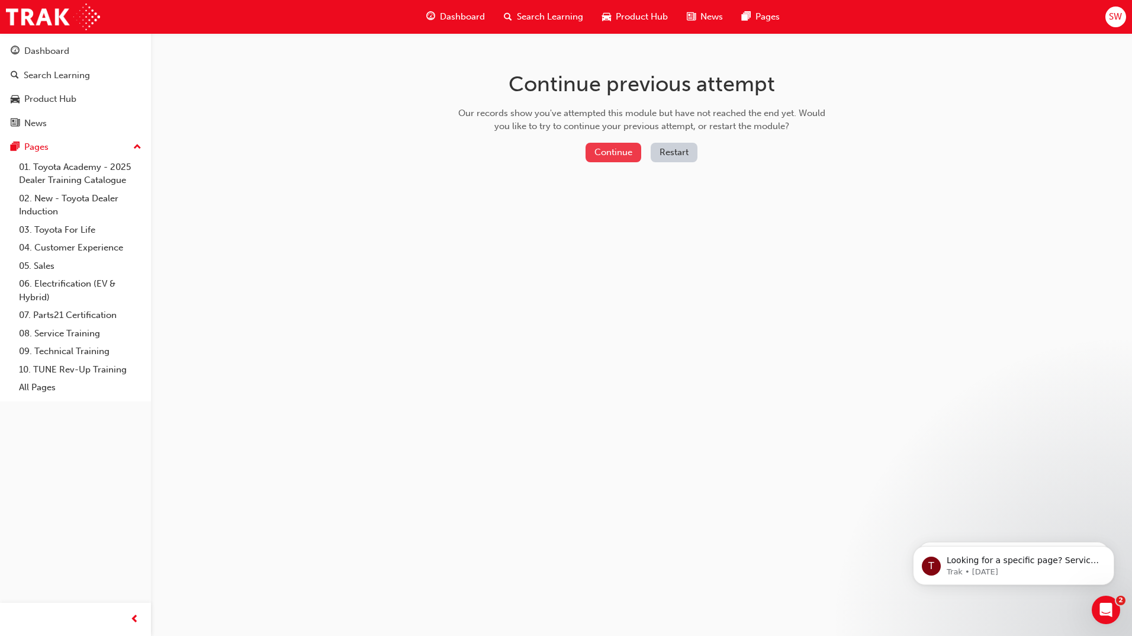
click at [606, 155] on button "Continue" at bounding box center [614, 153] width 56 height 20
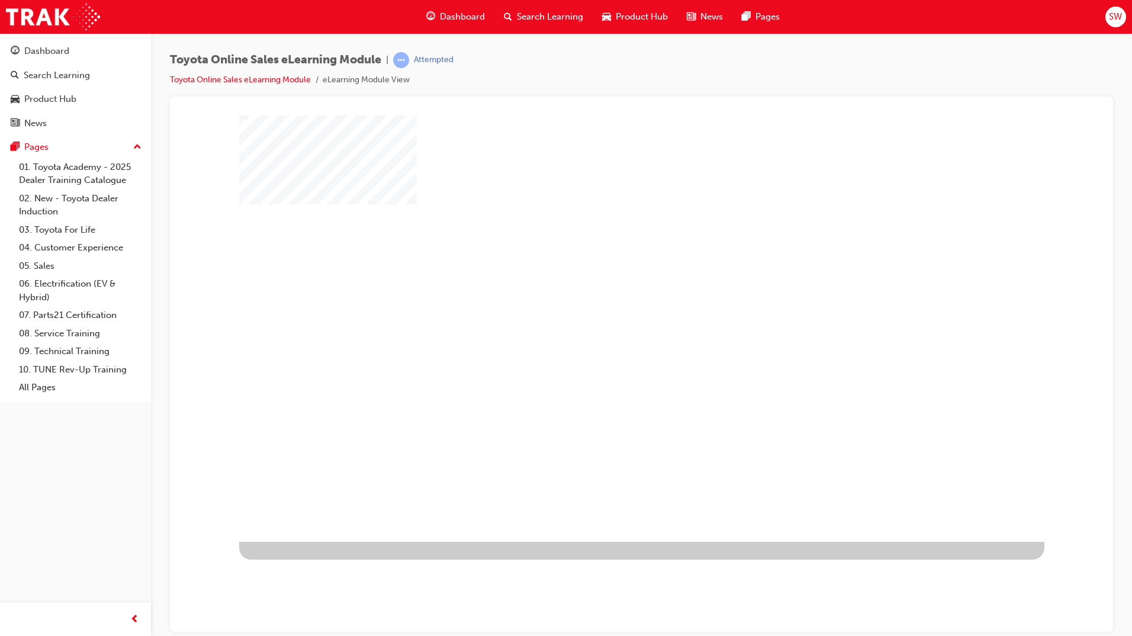
click at [608, 294] on div "play" at bounding box center [608, 294] width 0 height 0
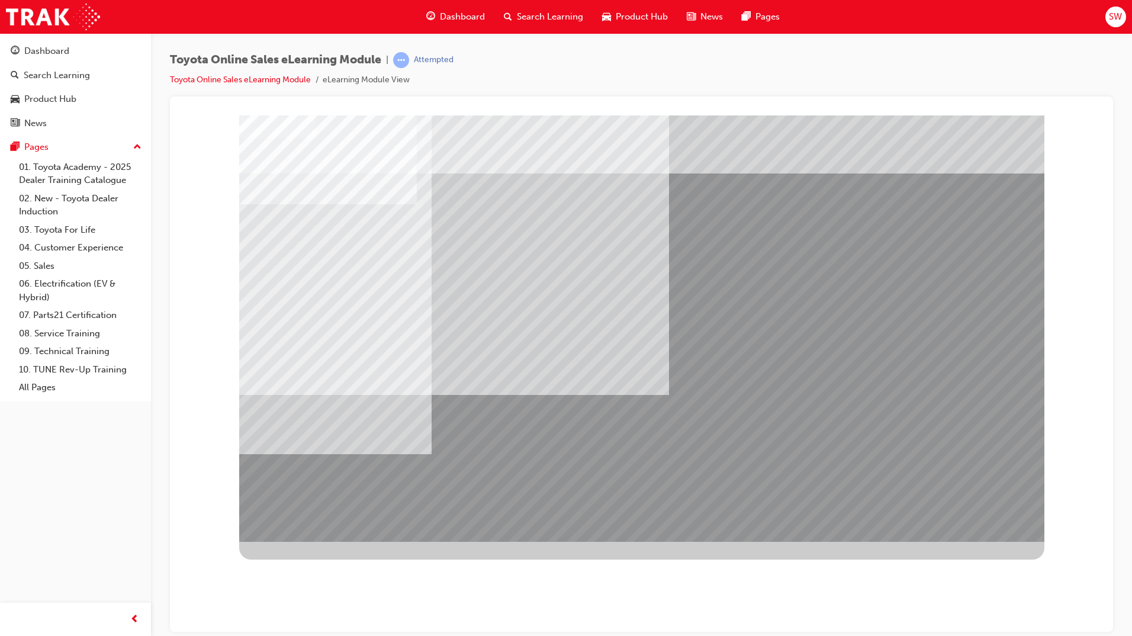
click at [270, 78] on link "Toyota Online Sales eLearning Module" at bounding box center [240, 80] width 141 height 10
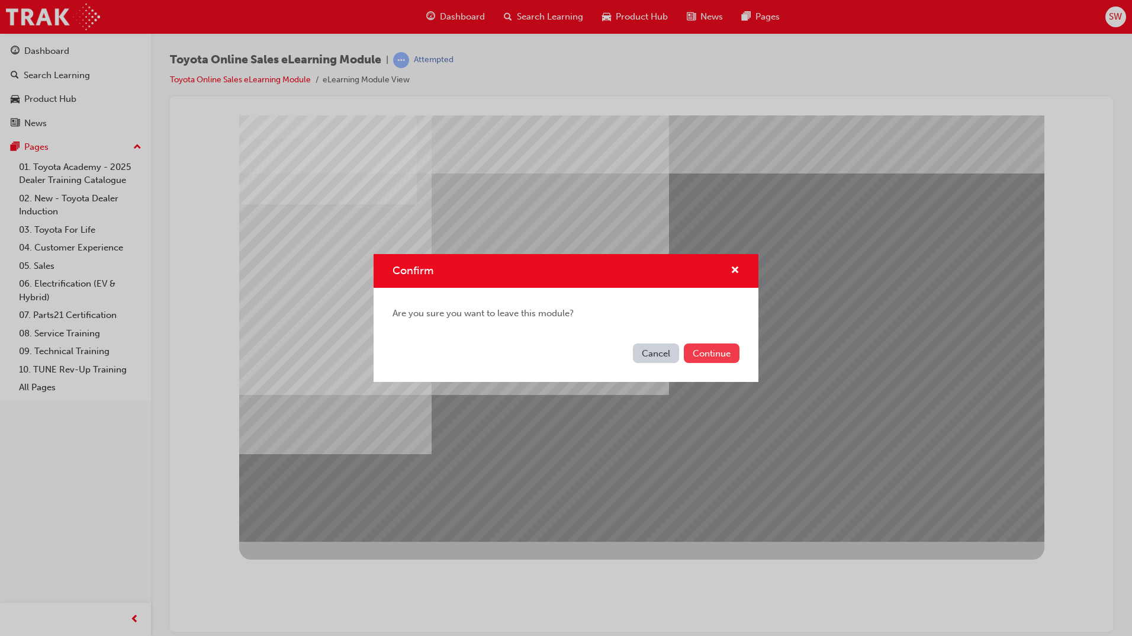
drag, startPoint x: 699, startPoint y: 356, endPoint x: 733, endPoint y: 352, distance: 34.5
click at [733, 352] on button "Continue" at bounding box center [712, 353] width 56 height 20
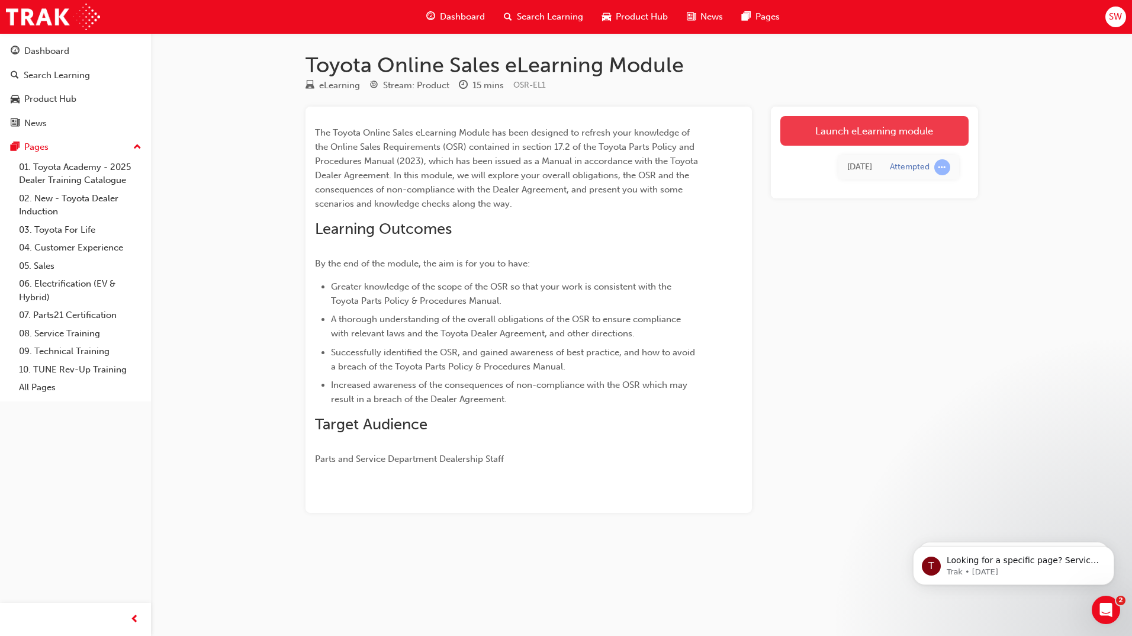
click at [923, 124] on link "Launch eLearning module" at bounding box center [874, 131] width 188 height 30
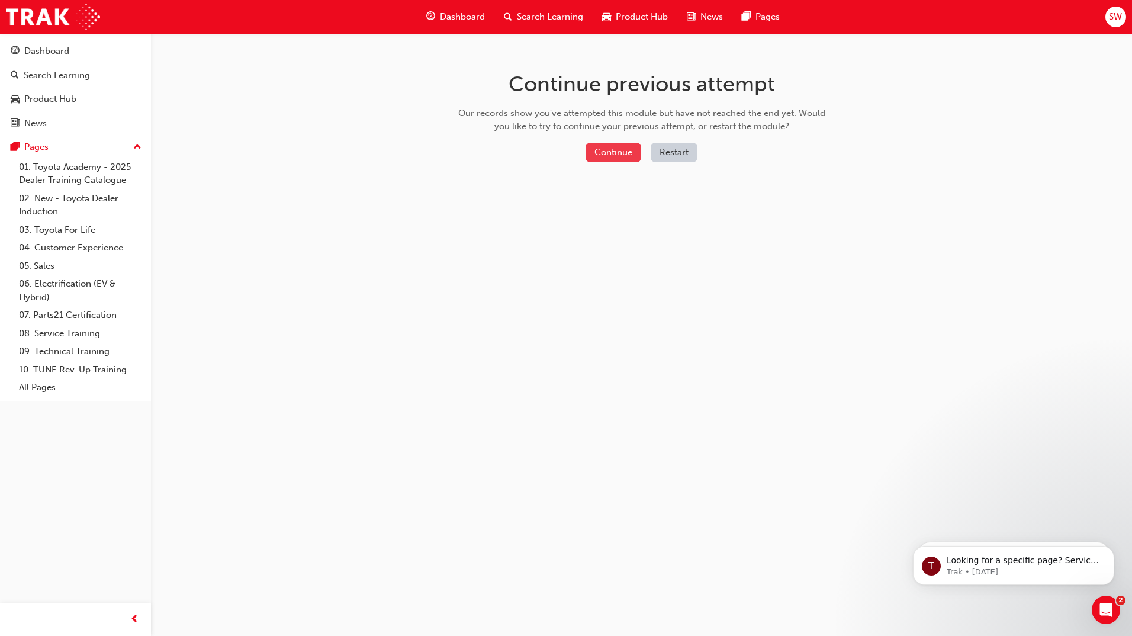
click at [606, 143] on button "Continue" at bounding box center [614, 153] width 56 height 20
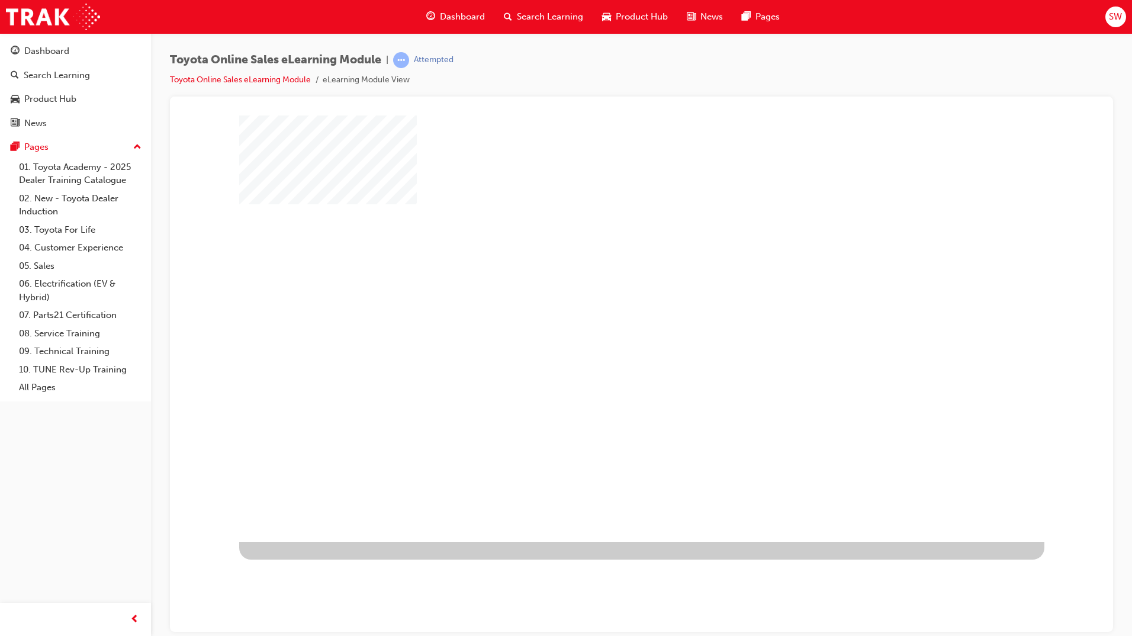
click at [608, 294] on div "play" at bounding box center [608, 294] width 0 height 0
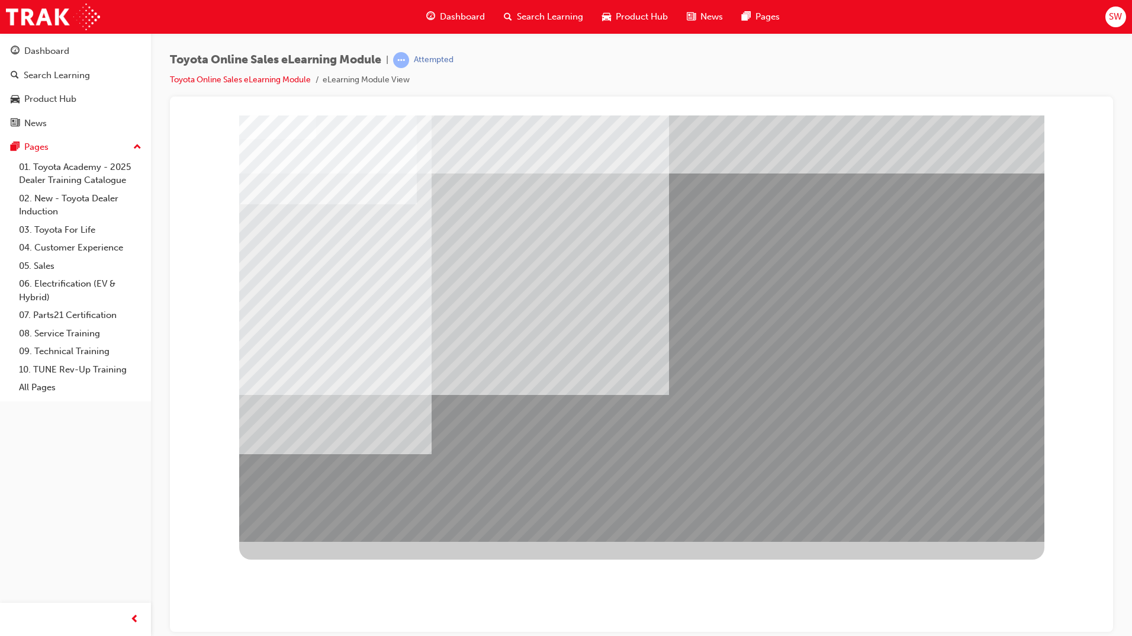
drag, startPoint x: 962, startPoint y: 508, endPoint x: 976, endPoint y: 504, distance: 14.8
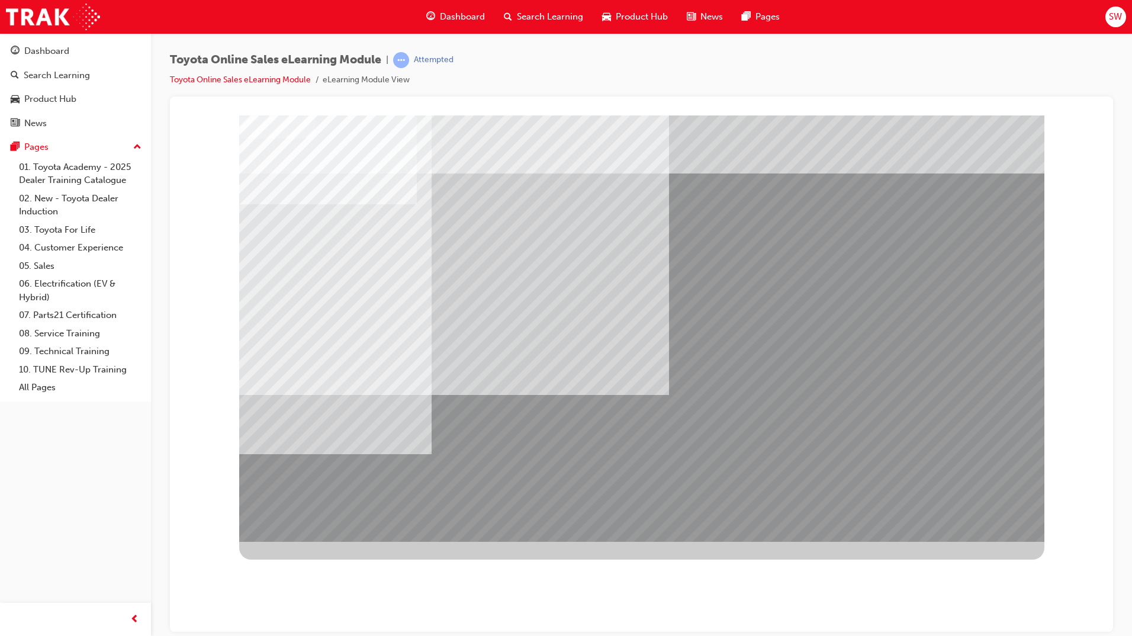
drag, startPoint x: 976, startPoint y: 504, endPoint x: 976, endPoint y: 515, distance: 11.3
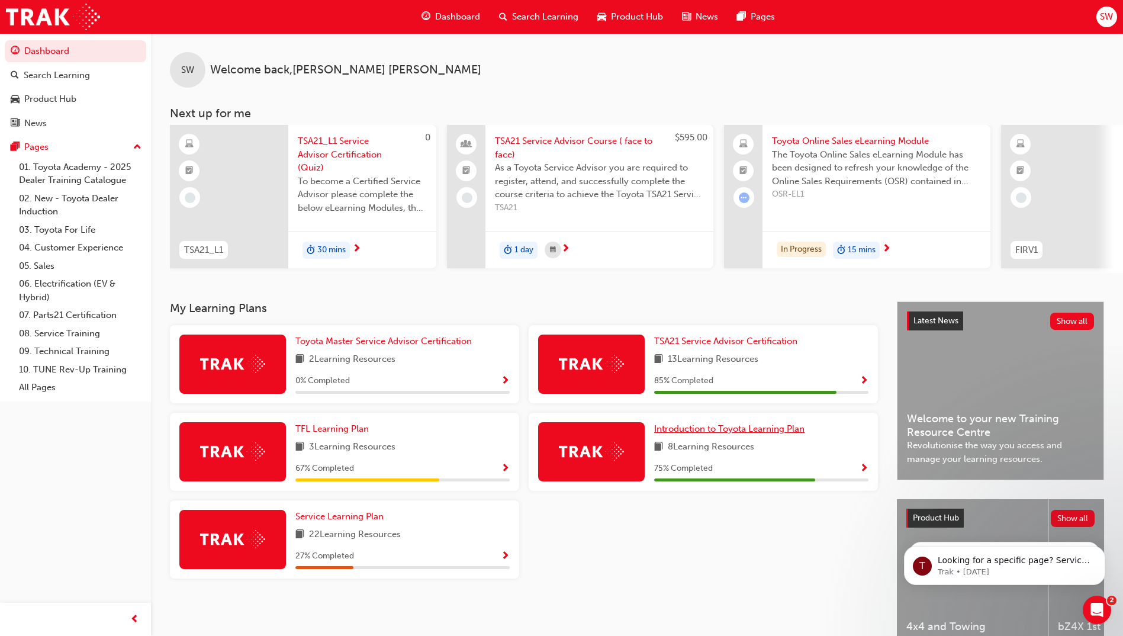
click at [734, 432] on span "Introduction to Toyota Learning Plan" at bounding box center [729, 428] width 150 height 11
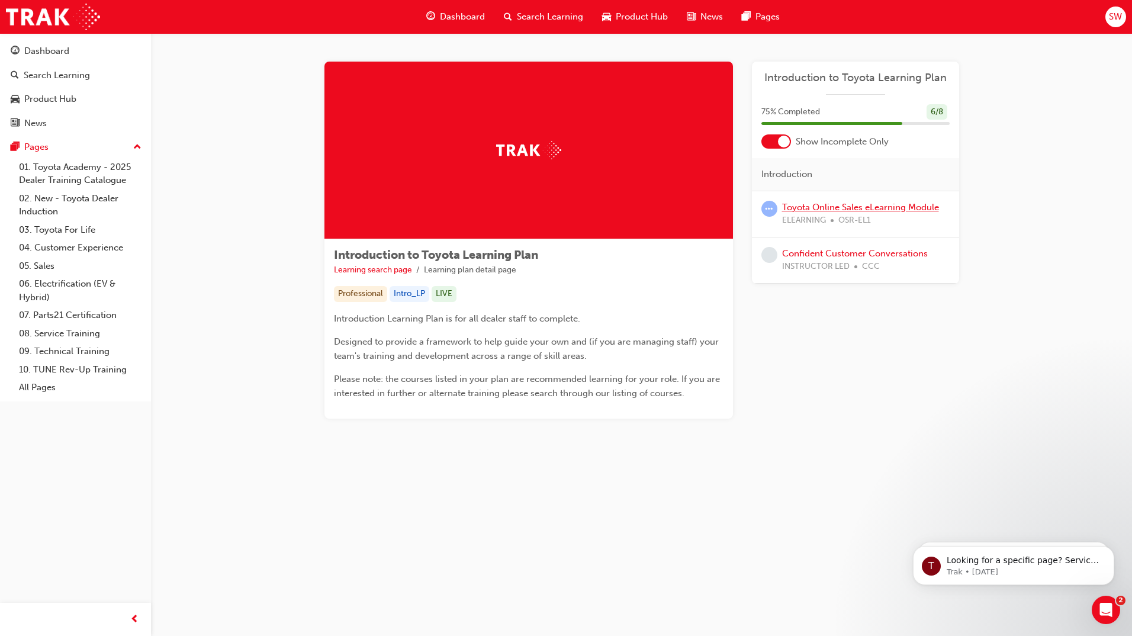
click at [885, 204] on link "Toyota Online Sales eLearning Module" at bounding box center [860, 207] width 157 height 11
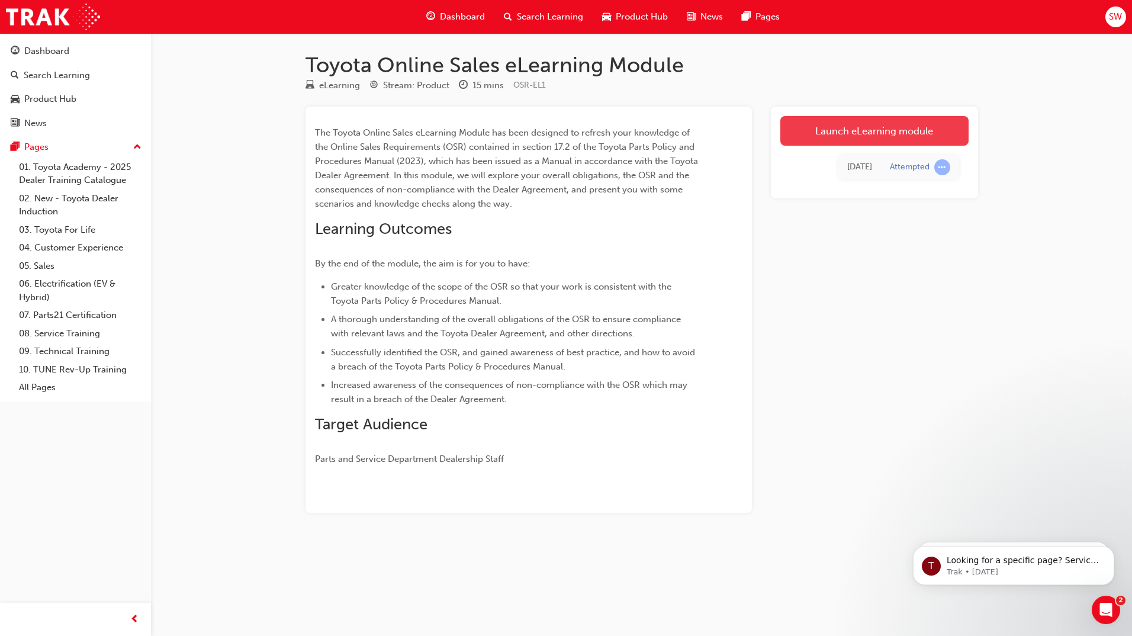
click at [862, 136] on link "Launch eLearning module" at bounding box center [874, 131] width 188 height 30
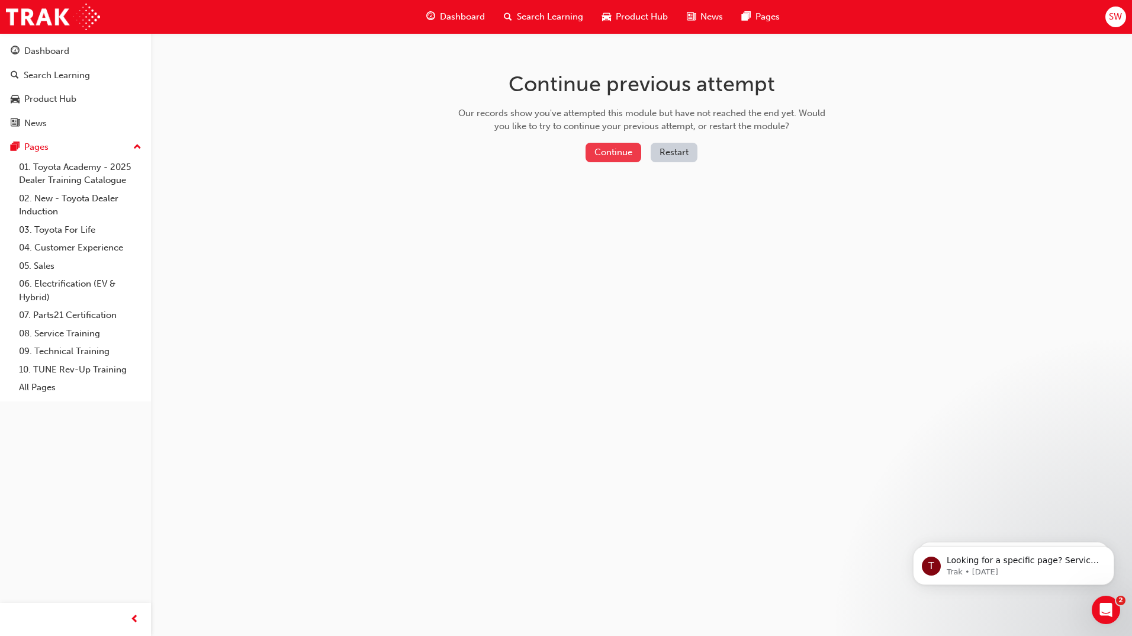
click at [594, 159] on button "Continue" at bounding box center [614, 153] width 56 height 20
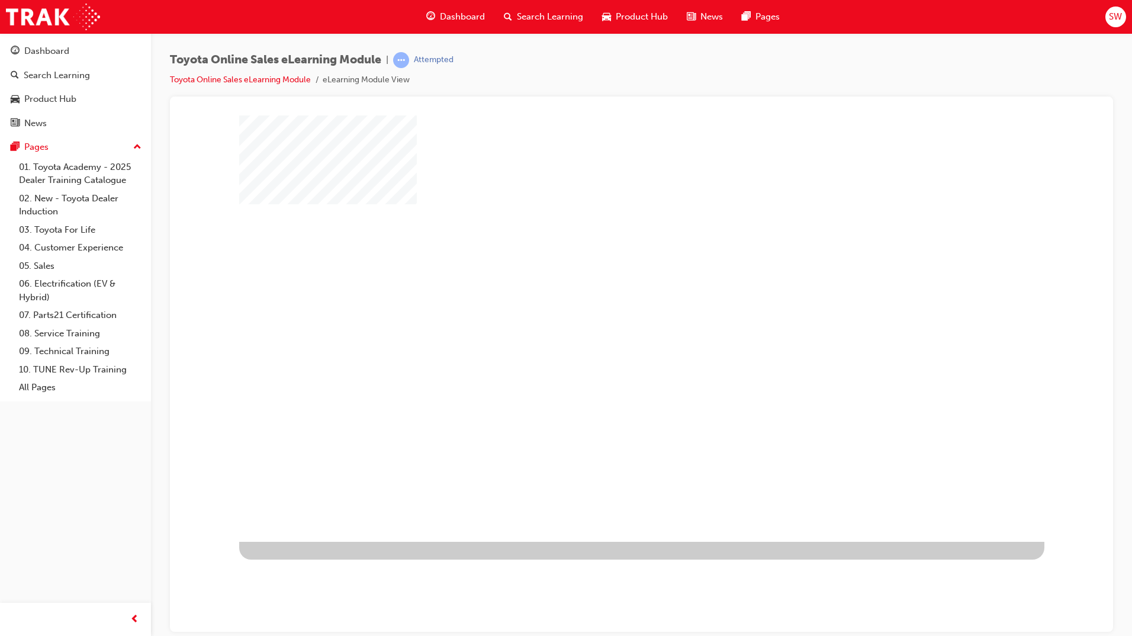
click at [605, 330] on div at bounding box center [641, 328] width 805 height 426
click at [608, 294] on div "play" at bounding box center [608, 294] width 0 height 0
